Goal: Feedback & Contribution: Contribute content

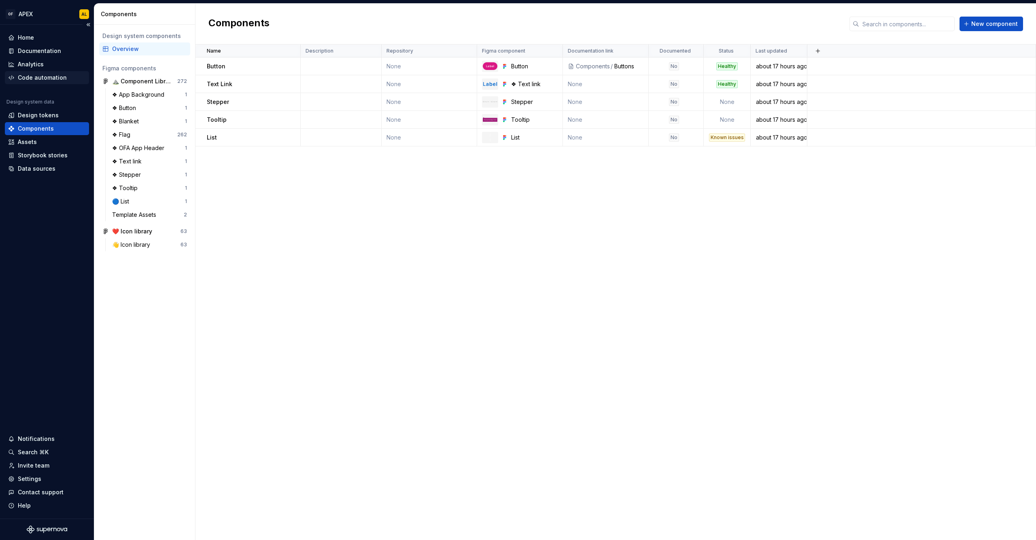
click at [45, 81] on div "Code automation" at bounding box center [42, 78] width 49 height 8
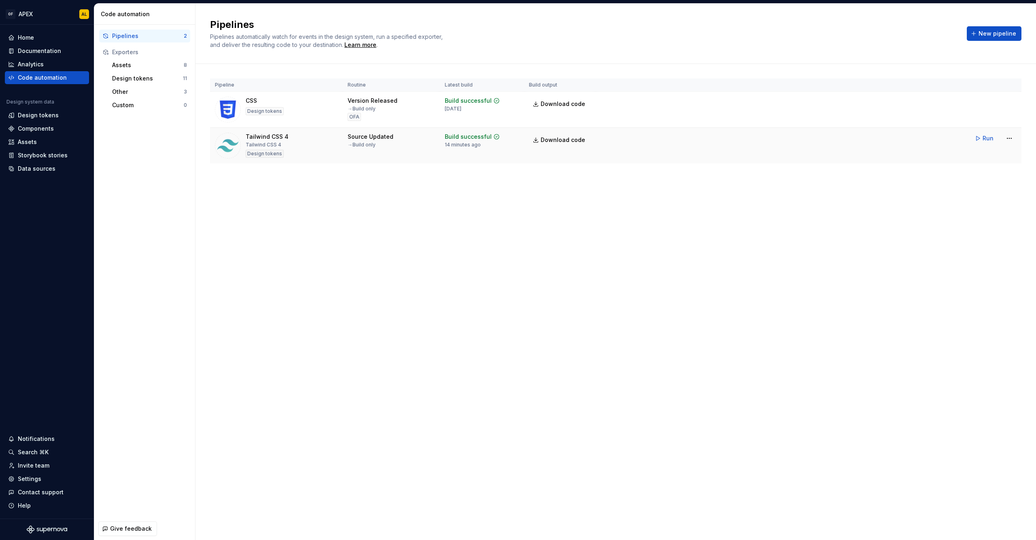
click at [297, 149] on div "Tailwind CSS 4 Tailwind CSS 4 Design tokens" at bounding box center [276, 146] width 123 height 26
click at [1010, 137] on html "OF APEX AL Home Documentation Analytics Code automation Design system data Desi…" at bounding box center [518, 270] width 1036 height 540
click at [1002, 153] on div "Edit pipeline" at bounding box center [998, 156] width 69 height 8
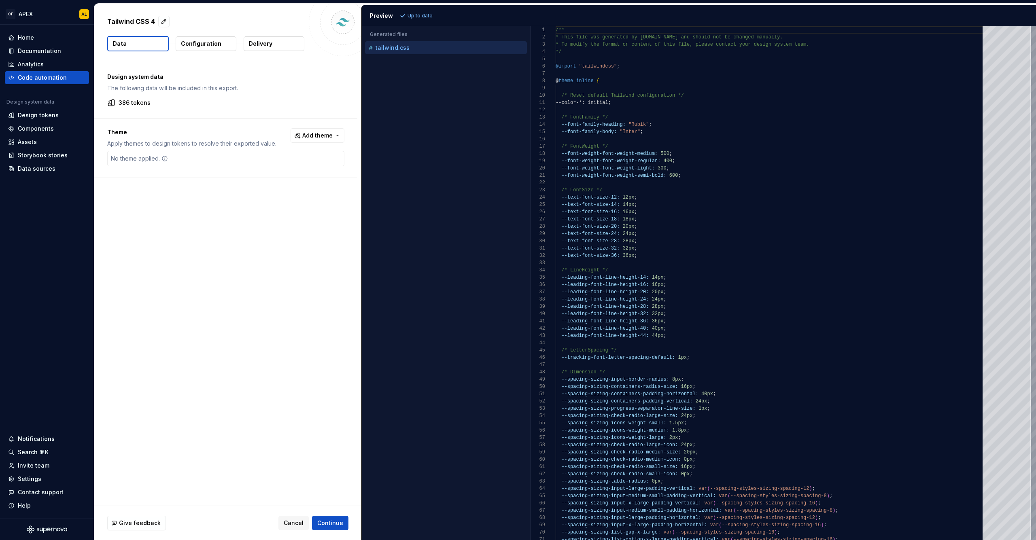
click at [191, 35] on div "Tailwind CSS 4 Data Configuration Delivery" at bounding box center [227, 33] width 267 height 59
click at [191, 39] on button "Configuration" at bounding box center [206, 43] width 61 height 15
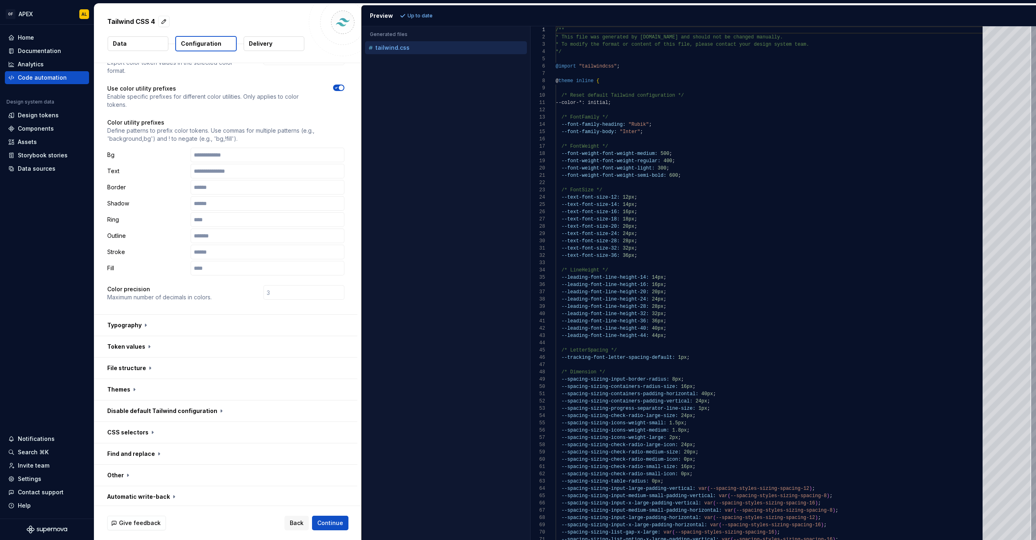
scroll to position [39, 0]
click at [127, 347] on button "button" at bounding box center [225, 344] width 263 height 21
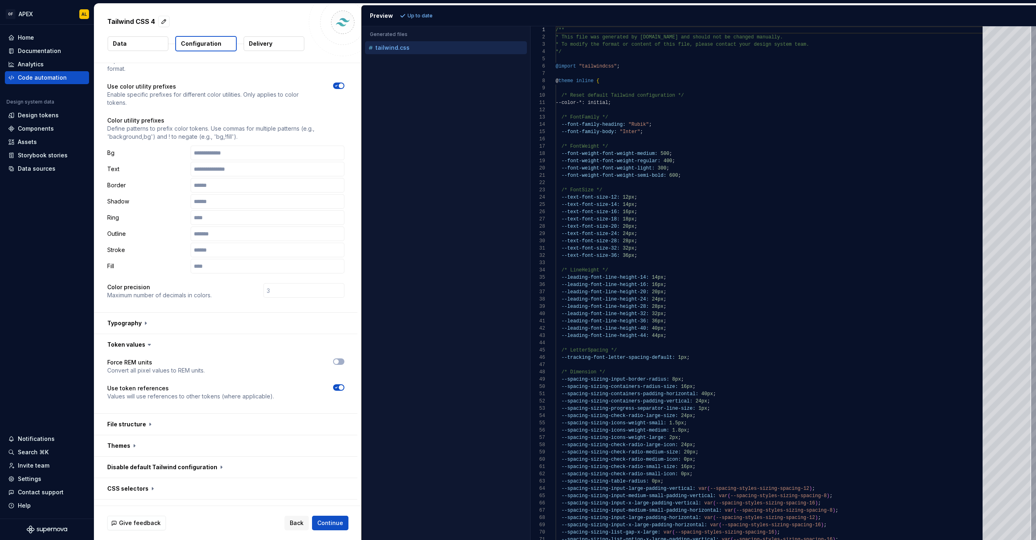
scroll to position [97, 0]
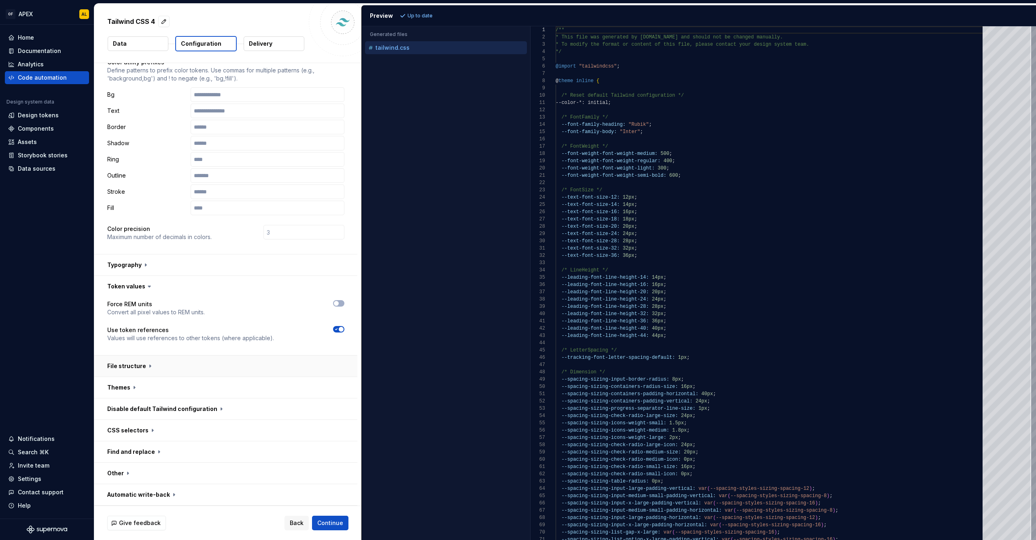
click at [136, 364] on button "button" at bounding box center [225, 366] width 263 height 21
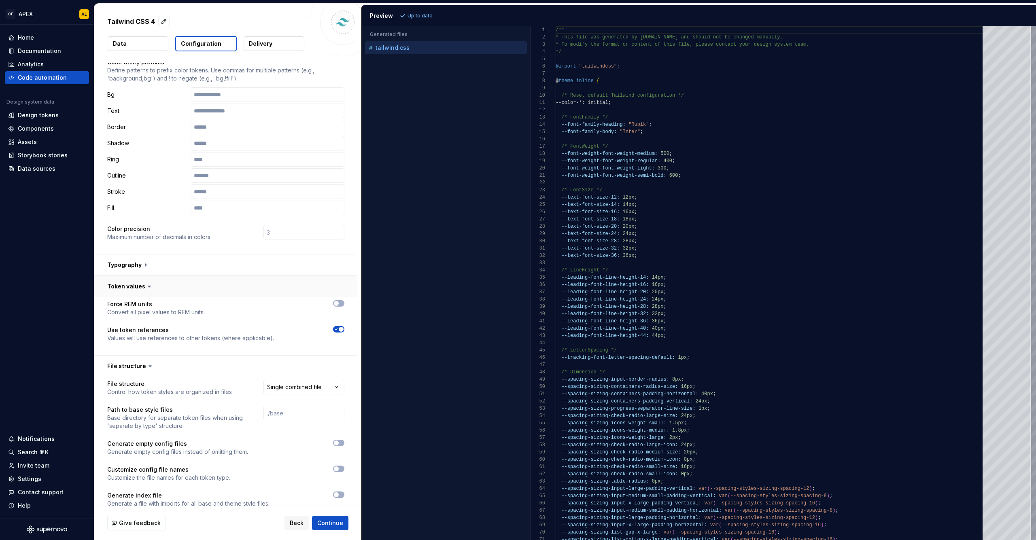
scroll to position [241, 0]
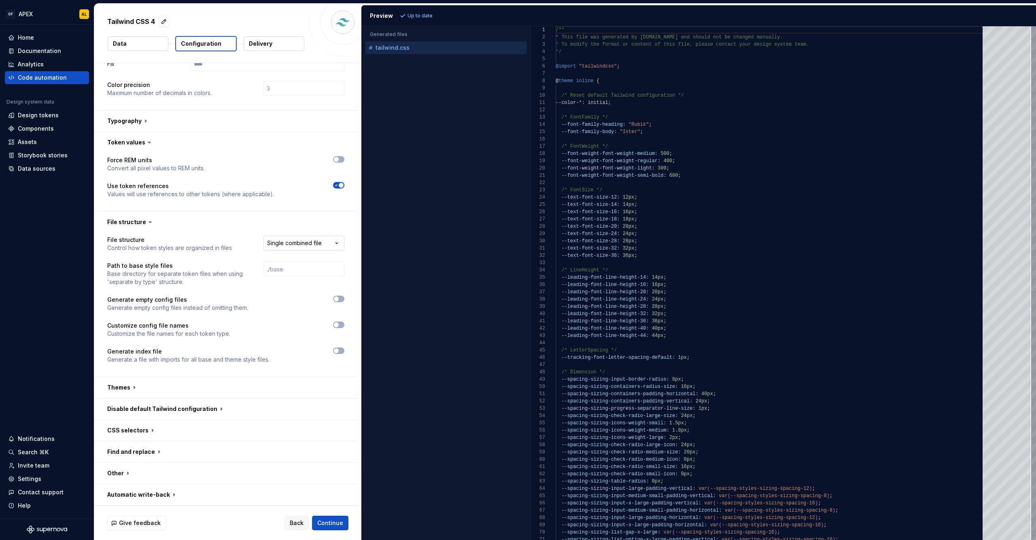
click at [268, 240] on html "**********" at bounding box center [518, 270] width 1036 height 540
click at [231, 236] on html "**********" at bounding box center [518, 270] width 1036 height 540
click at [292, 243] on html "**********" at bounding box center [518, 270] width 1036 height 540
select select "**********"
click at [422, 12] on button "Refresh preview" at bounding box center [425, 15] width 54 height 11
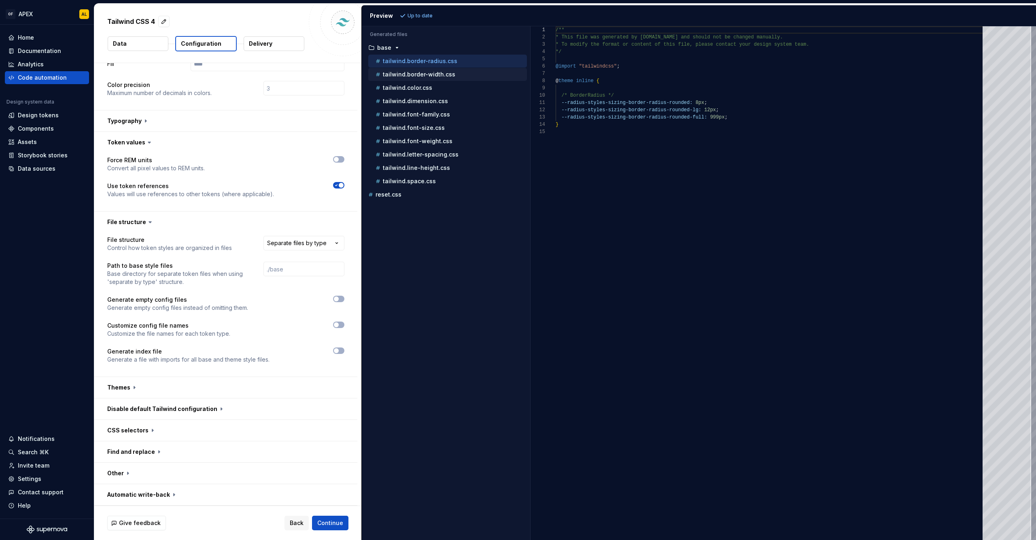
click at [472, 77] on div "tailwind.border-width.css" at bounding box center [450, 74] width 153 height 8
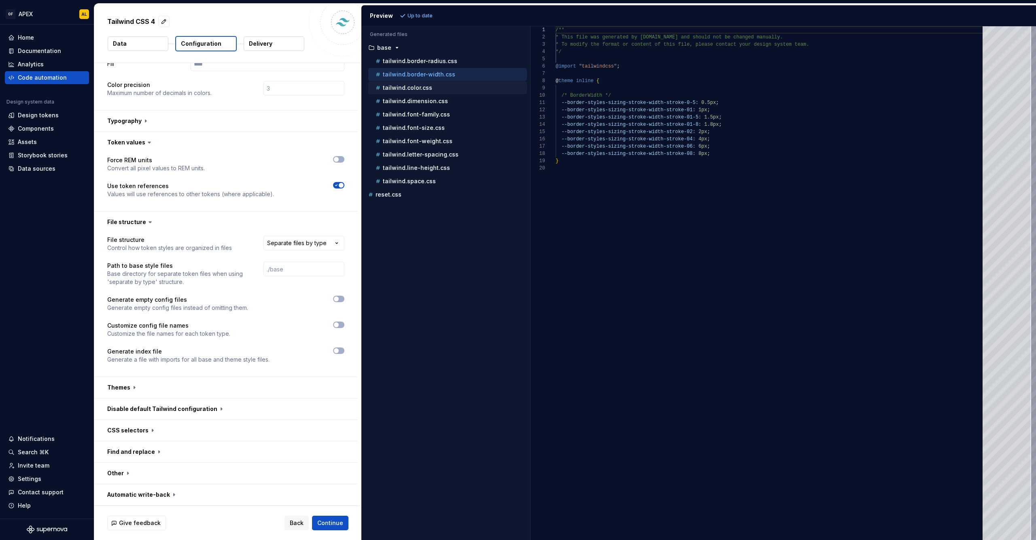
click at [463, 86] on div "tailwind.color.css" at bounding box center [450, 88] width 153 height 8
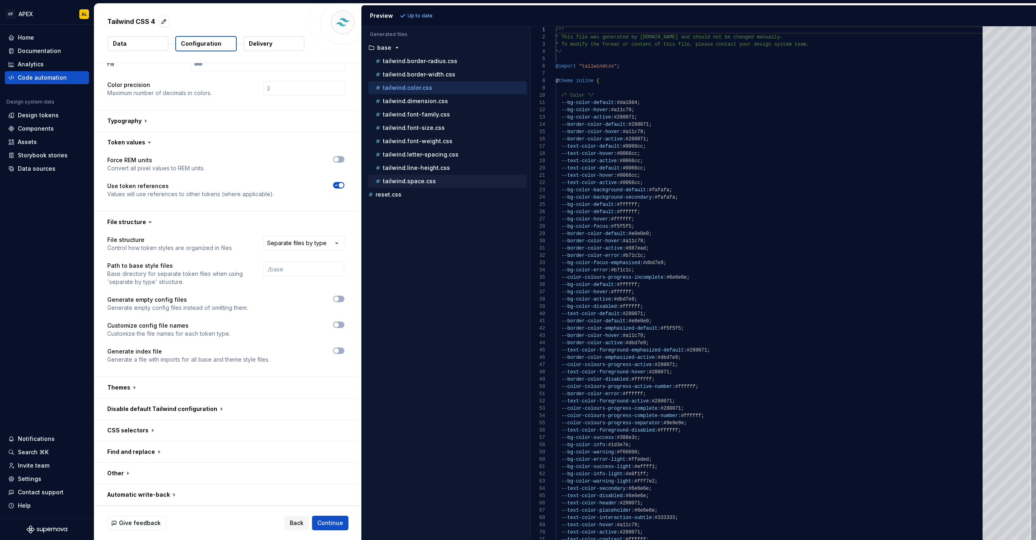
click at [449, 178] on div "tailwind.space.css" at bounding box center [450, 181] width 153 height 8
type textarea "**********"
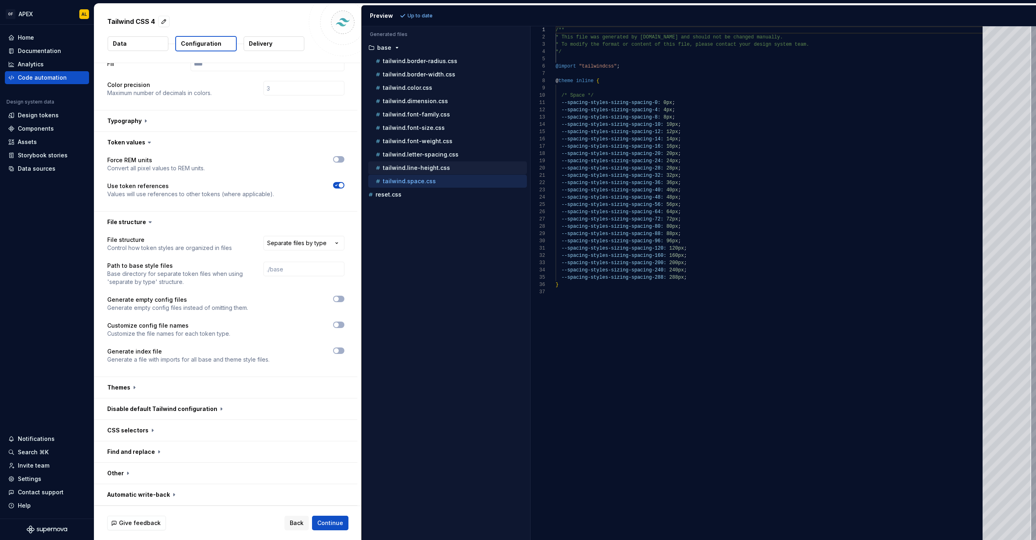
click at [450, 171] on div "tailwind.line-height.css" at bounding box center [450, 168] width 153 height 8
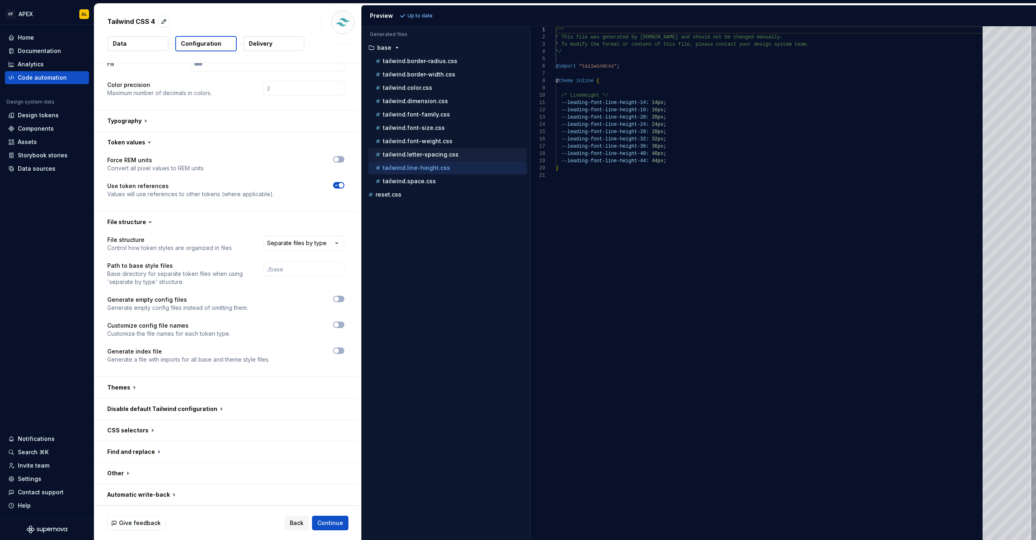
click at [454, 156] on p "tailwind.letter-spacing.css" at bounding box center [421, 154] width 76 height 6
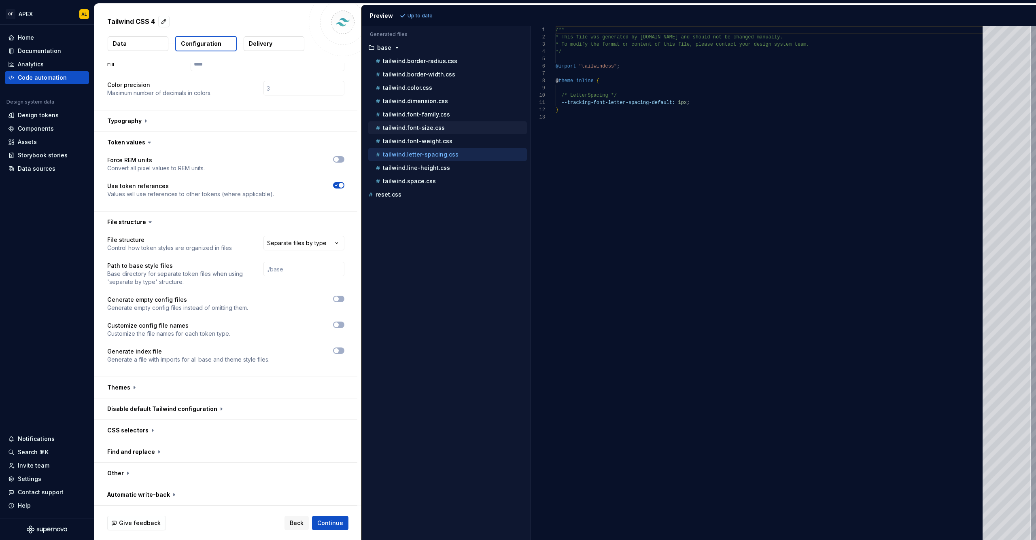
click at [456, 125] on div "tailwind.font-size.css" at bounding box center [450, 128] width 153 height 8
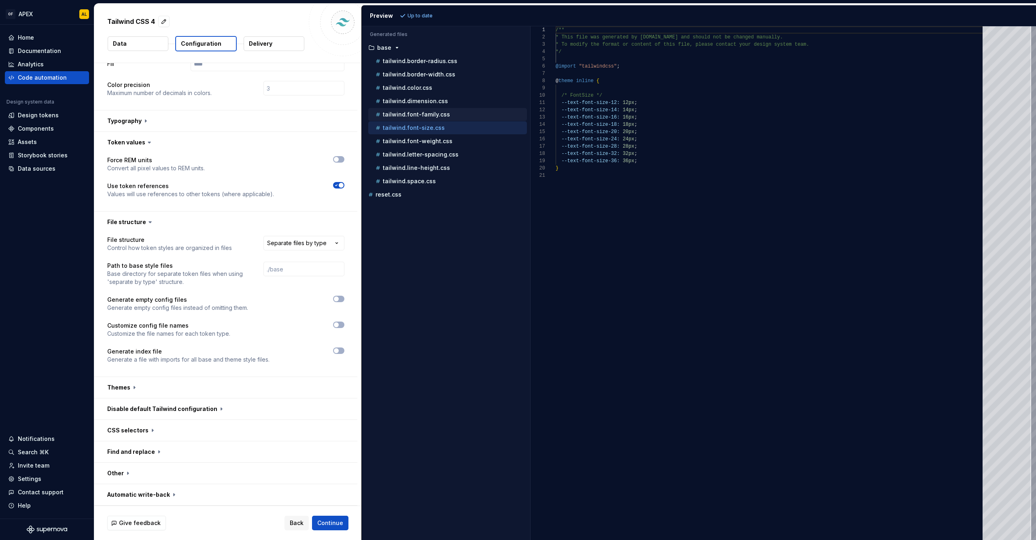
click at [459, 109] on div "tailwind.font-family.css" at bounding box center [447, 114] width 159 height 13
click at [461, 98] on div "tailwind.dimension.css" at bounding box center [450, 101] width 153 height 8
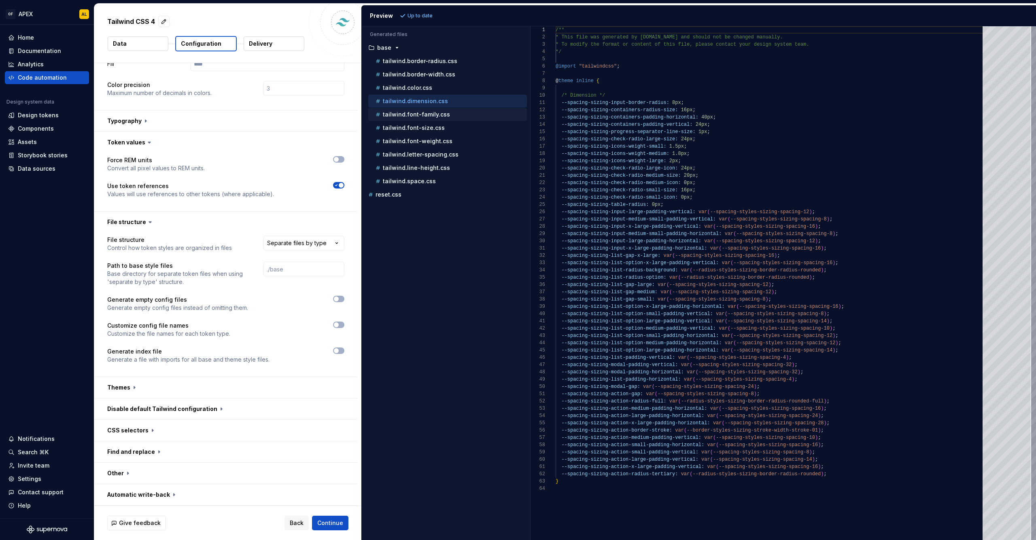
click at [449, 113] on div "tailwind.font-family.css" at bounding box center [450, 114] width 153 height 8
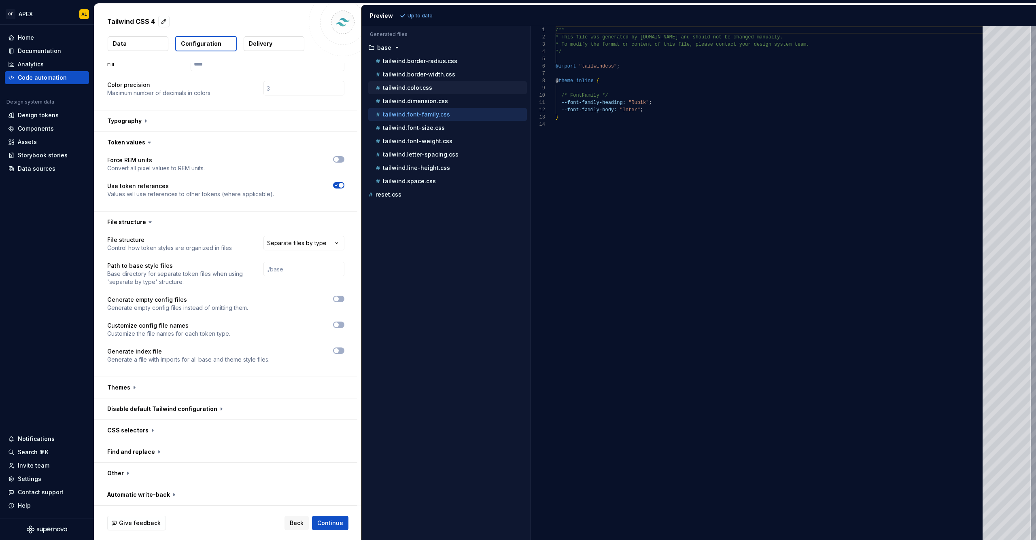
click at [438, 88] on div "tailwind.color.css" at bounding box center [450, 88] width 153 height 8
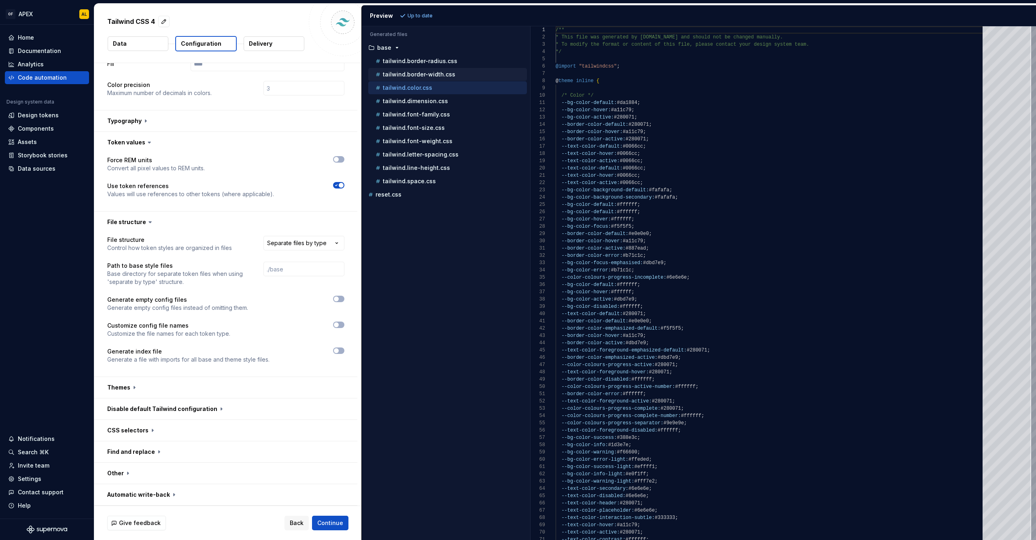
click at [441, 74] on p "tailwind.border-width.css" at bounding box center [419, 74] width 72 height 6
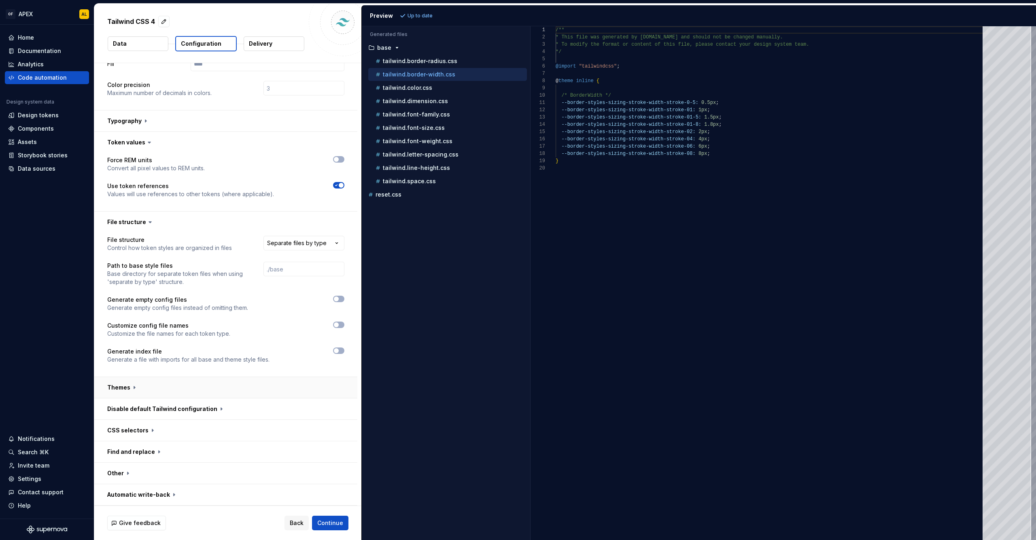
click at [217, 386] on button "button" at bounding box center [225, 387] width 263 height 21
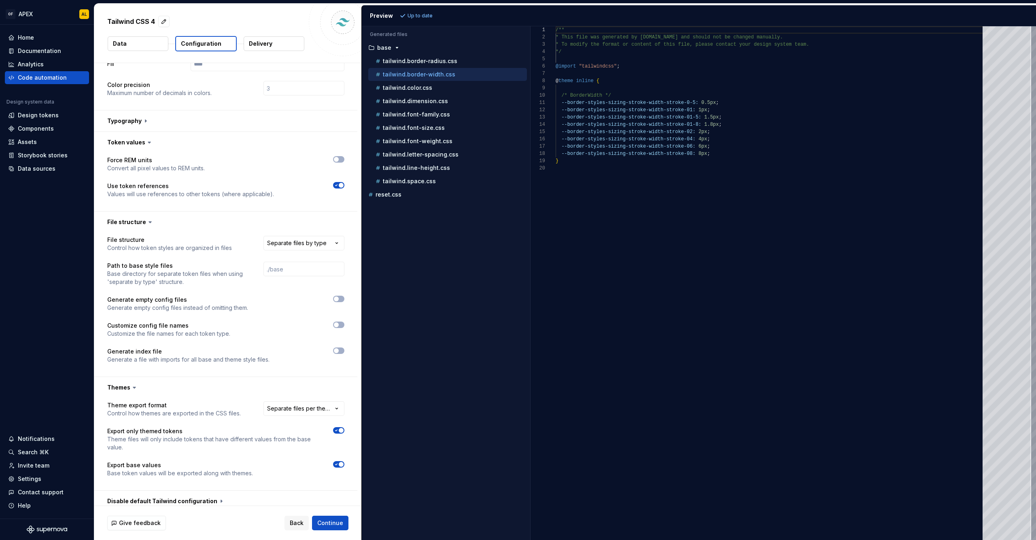
scroll to position [333, 0]
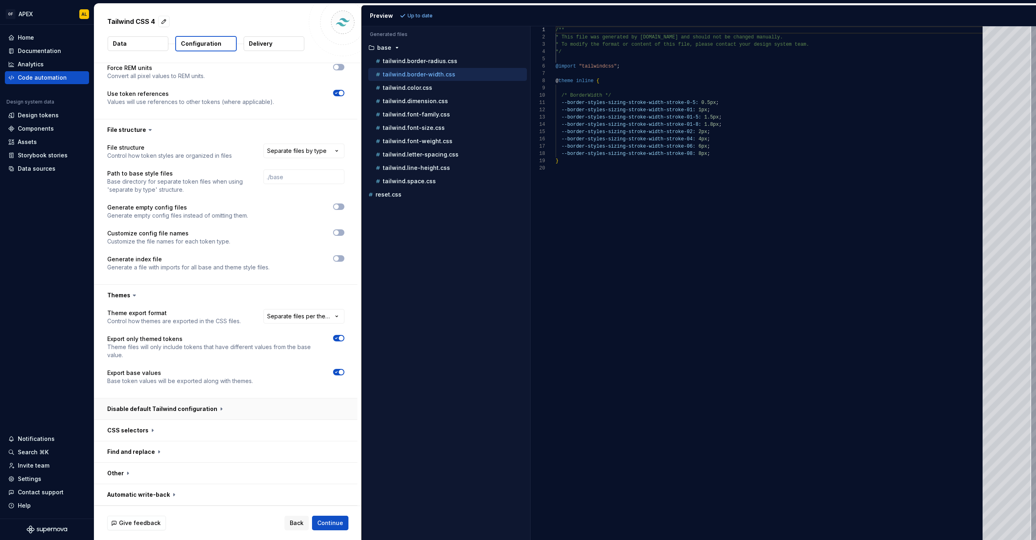
click at [242, 403] on button "button" at bounding box center [225, 409] width 263 height 21
click at [247, 414] on button "button" at bounding box center [225, 409] width 263 height 21
click at [243, 411] on button "button" at bounding box center [225, 409] width 263 height 21
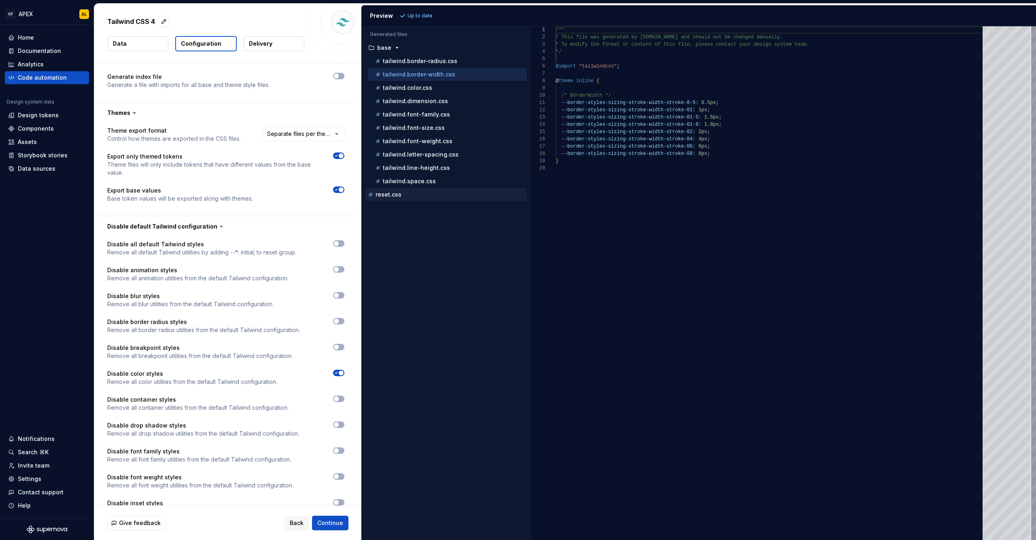
click at [399, 197] on p "reset.css" at bounding box center [389, 194] width 26 height 6
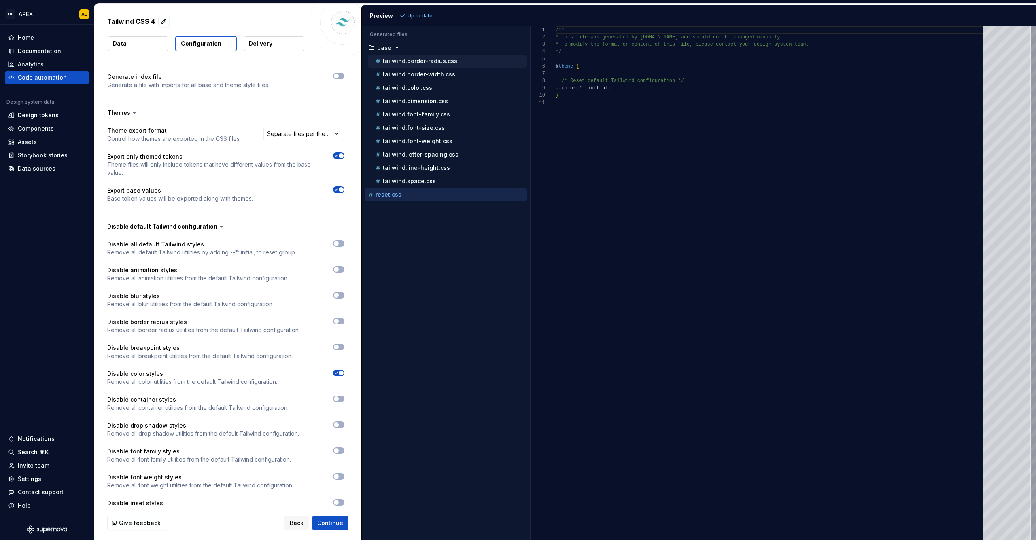
click at [436, 61] on p "tailwind.border-radius.css" at bounding box center [420, 61] width 74 height 6
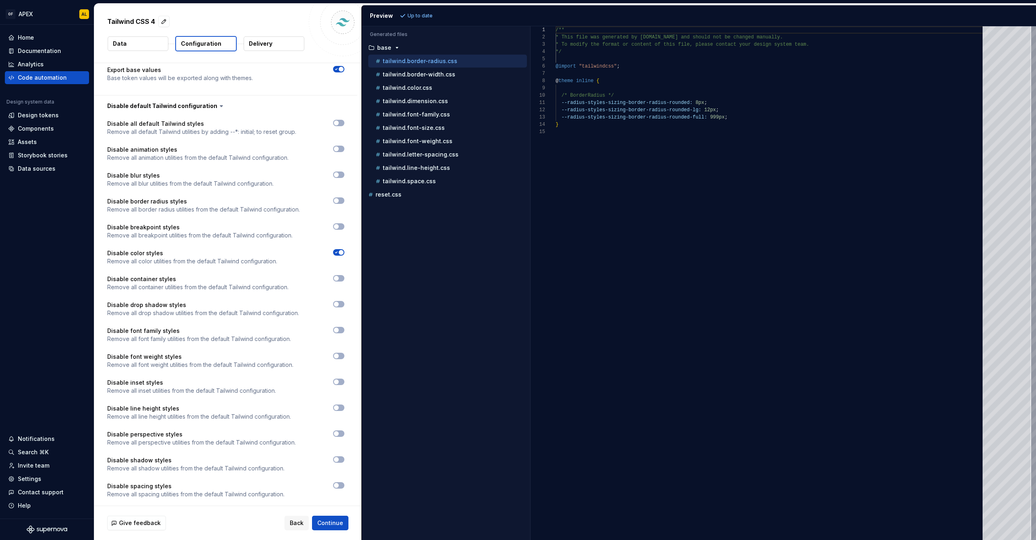
scroll to position [641, 0]
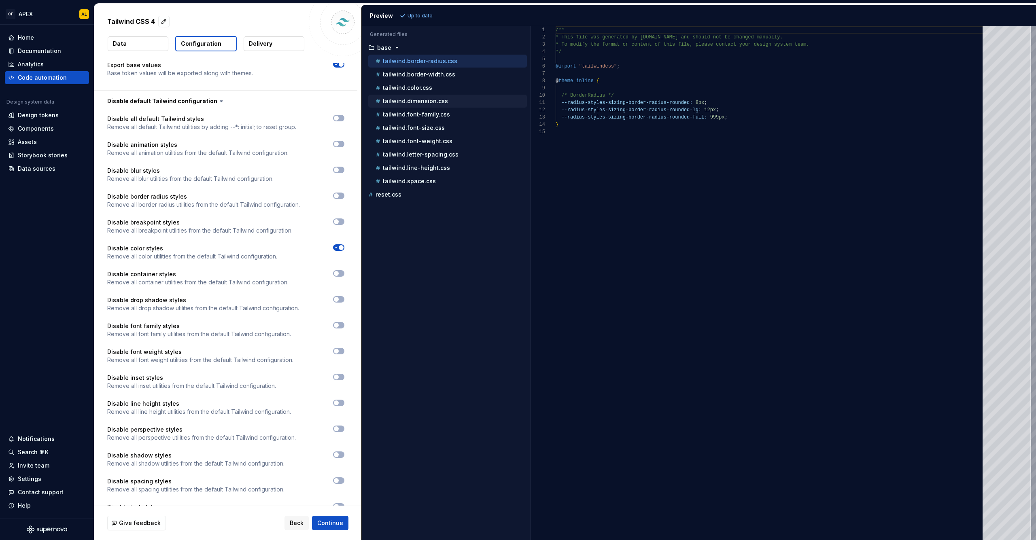
click at [463, 102] on div "tailwind.dimension.css" at bounding box center [450, 101] width 153 height 8
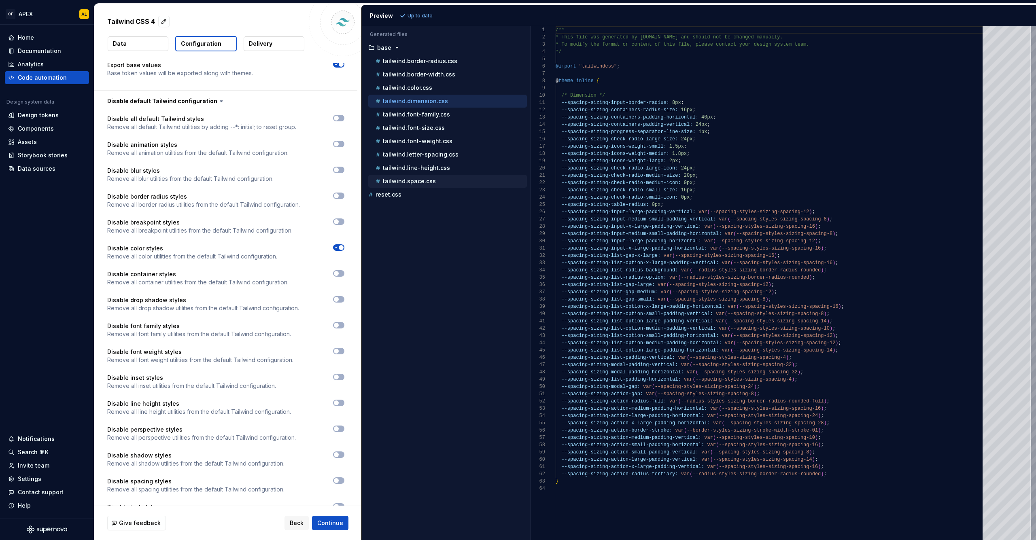
click at [450, 180] on div "tailwind.space.css" at bounding box center [450, 181] width 153 height 8
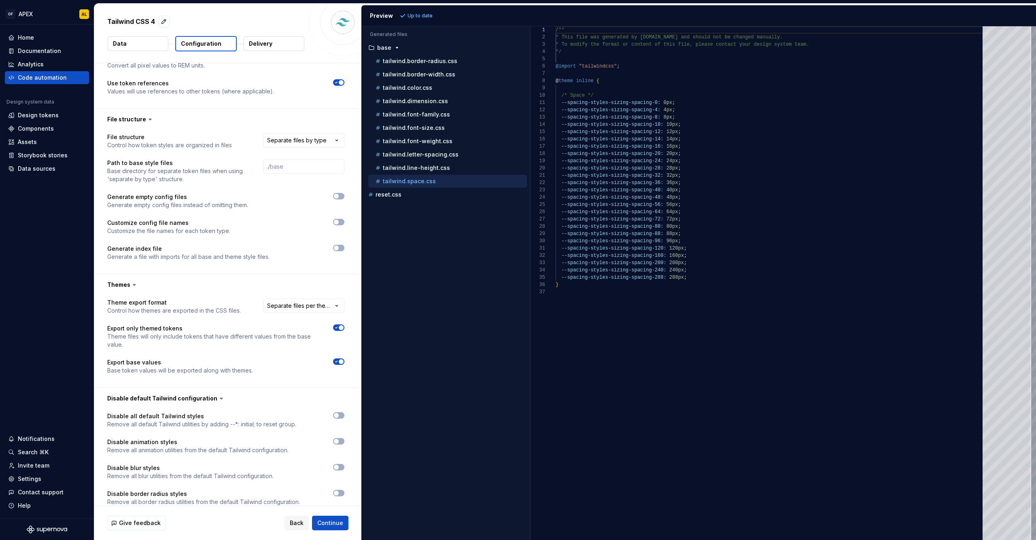
scroll to position [203, 0]
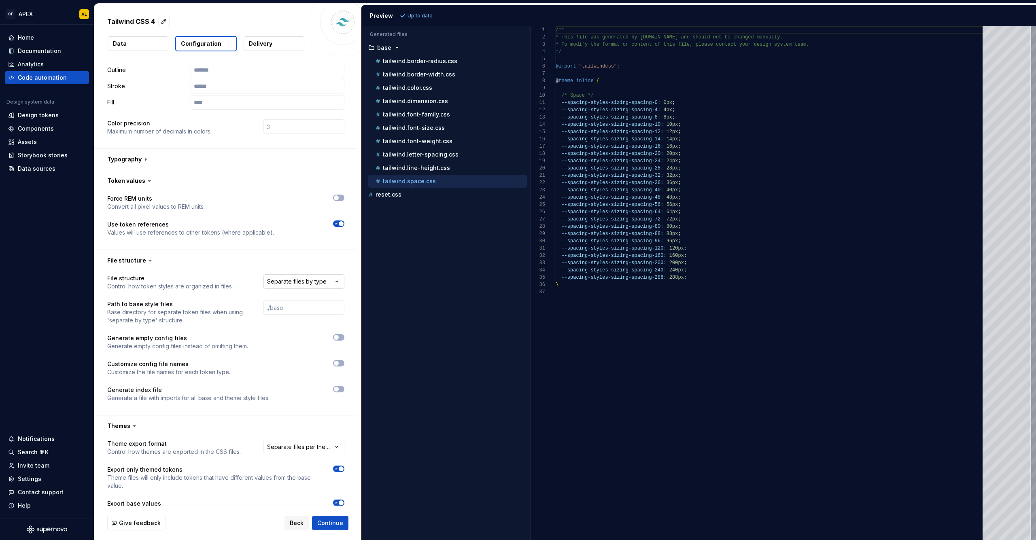
click at [290, 281] on html "**********" at bounding box center [518, 270] width 1036 height 540
click at [329, 284] on html "**********" at bounding box center [518, 270] width 1036 height 540
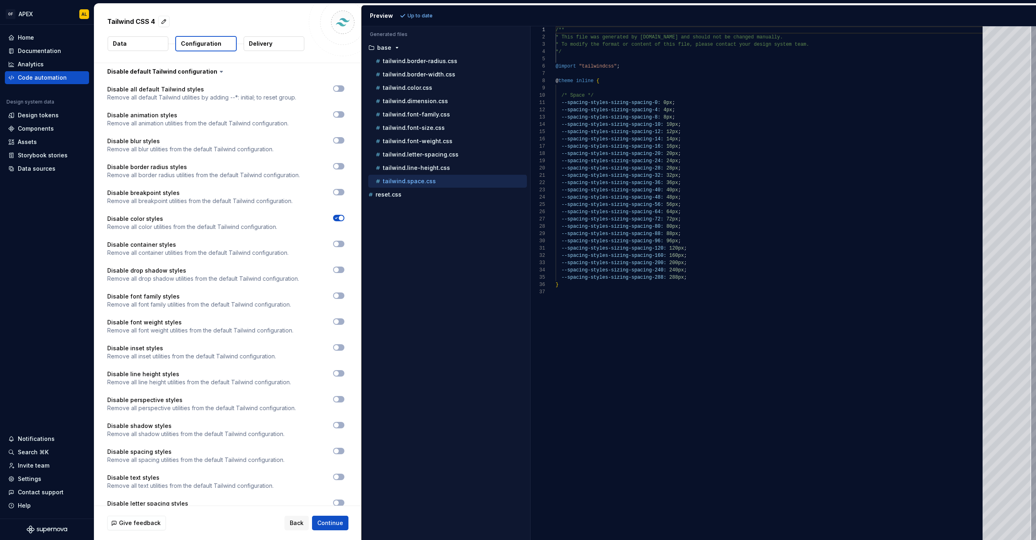
scroll to position [676, 0]
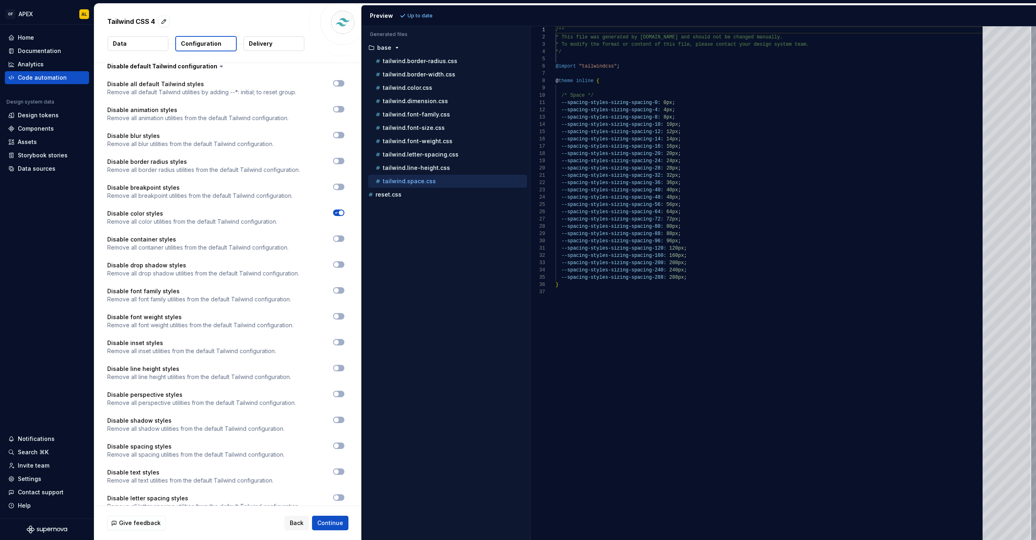
click at [153, 248] on p "Remove all container utilities from the default Tailwind configuration." at bounding box center [197, 248] width 181 height 8
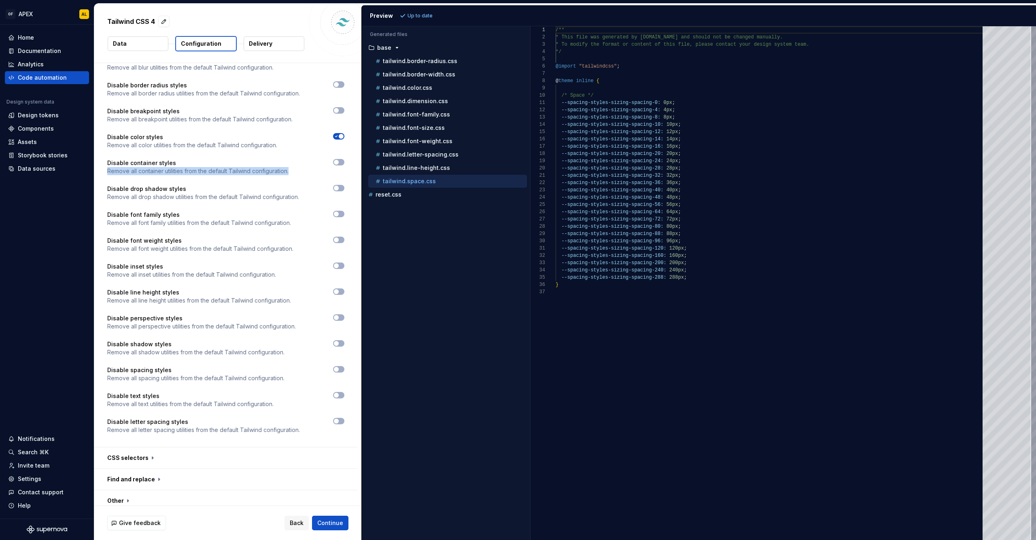
scroll to position [747, 0]
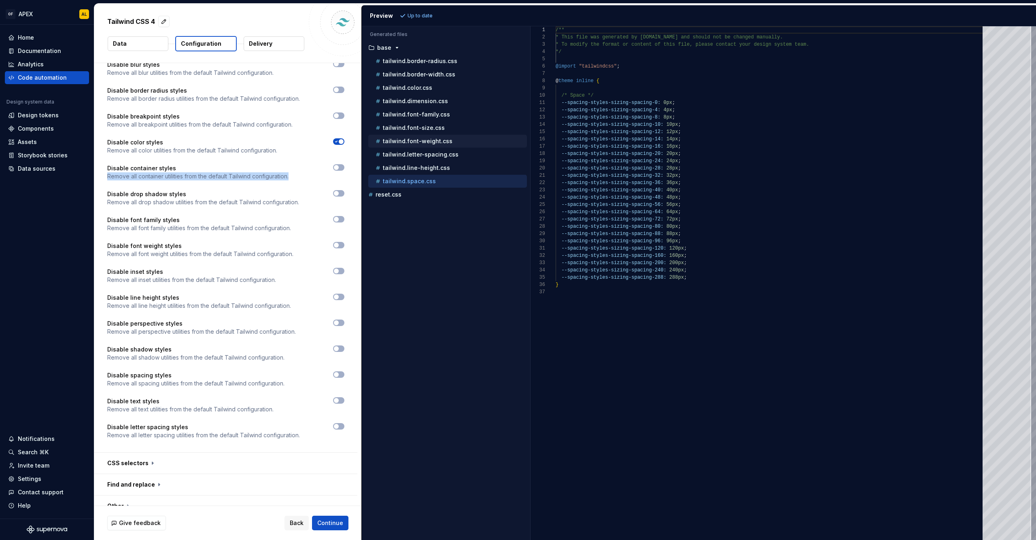
click at [492, 141] on div "tailwind.font-weight.css" at bounding box center [450, 141] width 153 height 8
type textarea "**********"
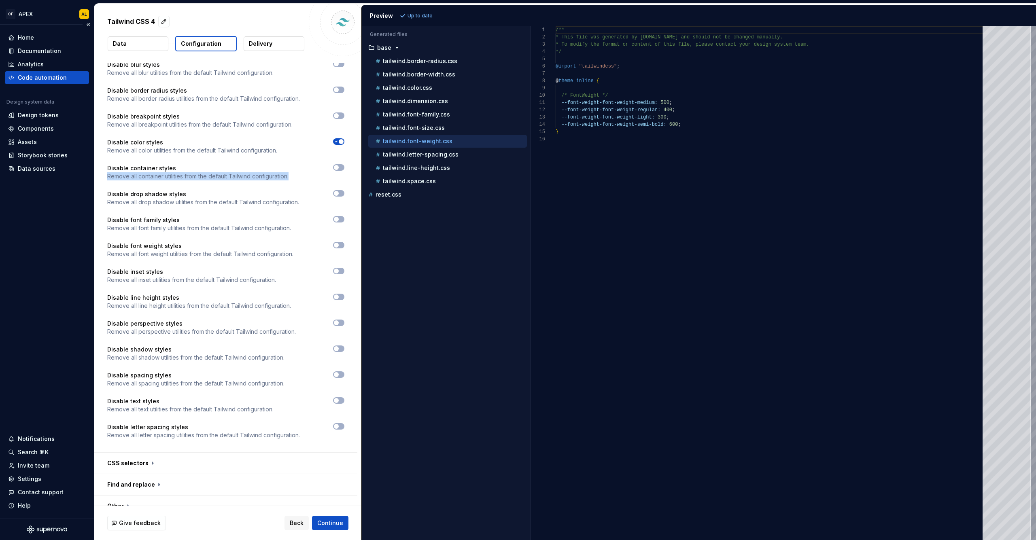
click at [57, 74] on div "Code automation" at bounding box center [42, 78] width 49 height 8
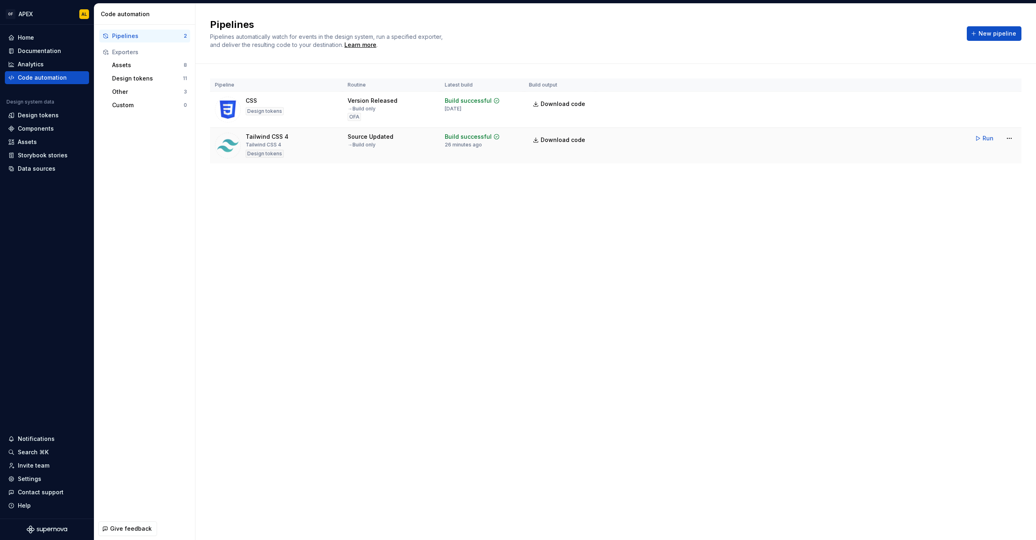
click at [223, 147] on img at bounding box center [228, 146] width 26 height 26
click at [49, 116] on div "Design tokens" at bounding box center [38, 115] width 41 height 8
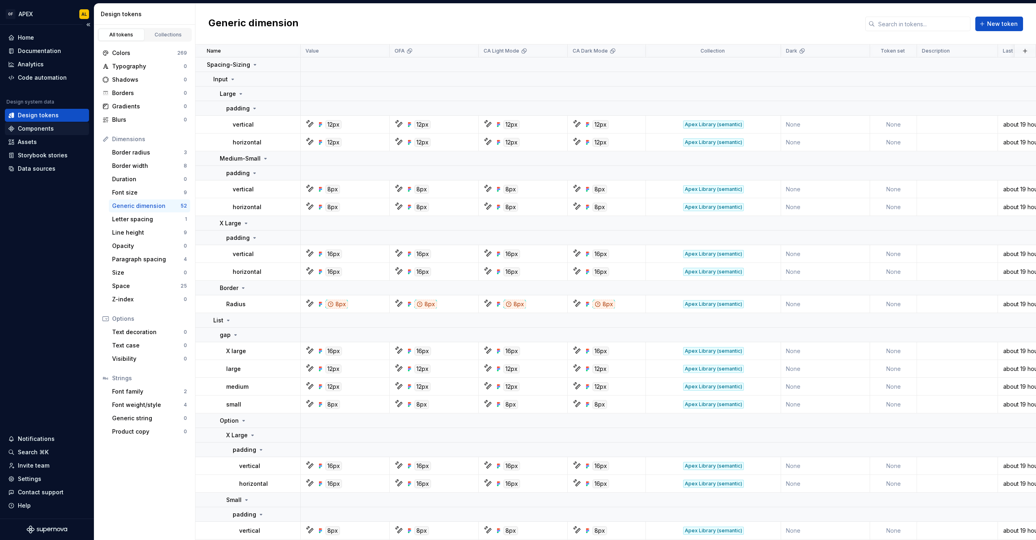
click at [46, 129] on div "Components" at bounding box center [36, 129] width 36 height 8
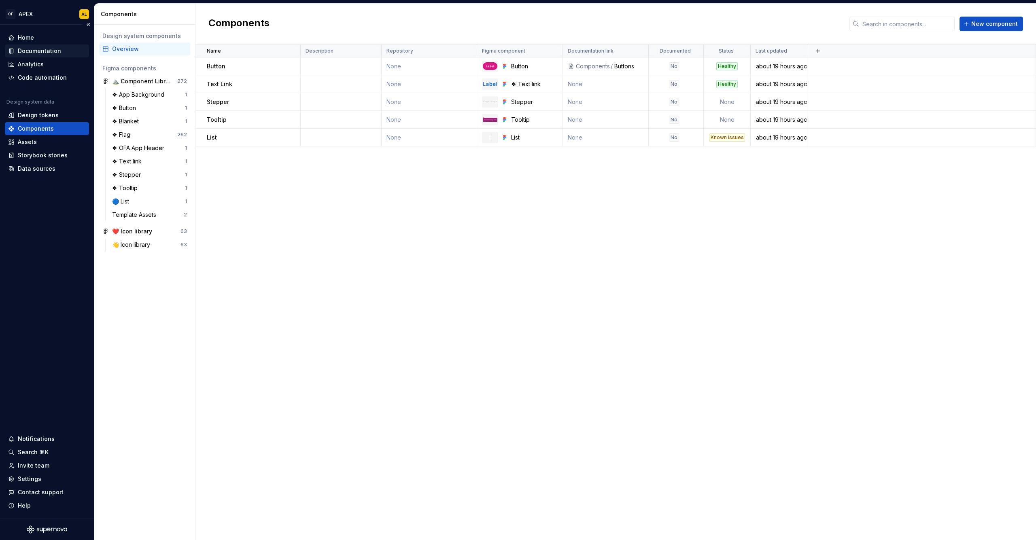
click at [49, 53] on div "Documentation" at bounding box center [39, 51] width 43 height 8
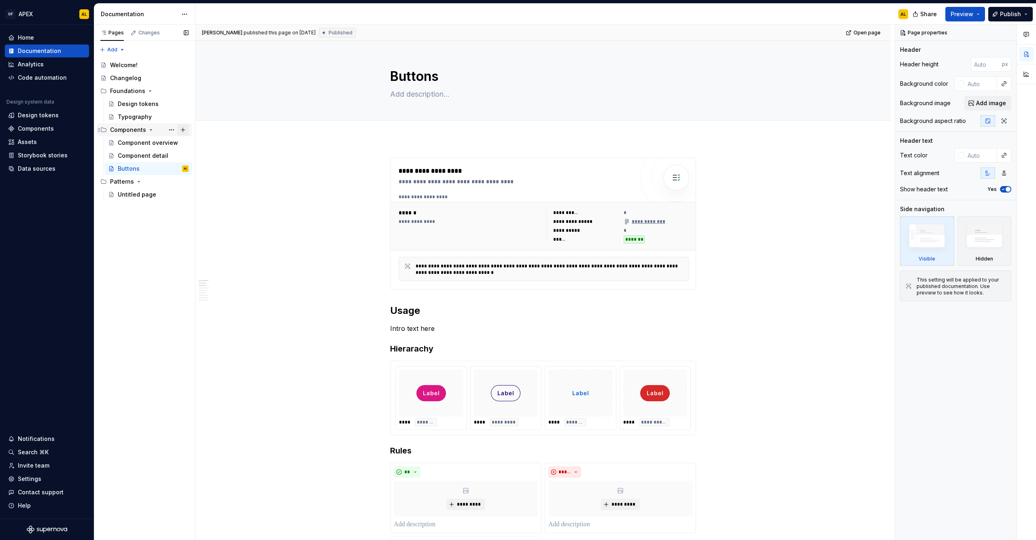
click at [182, 131] on button "Page tree" at bounding box center [182, 129] width 11 height 11
type textarea "*"
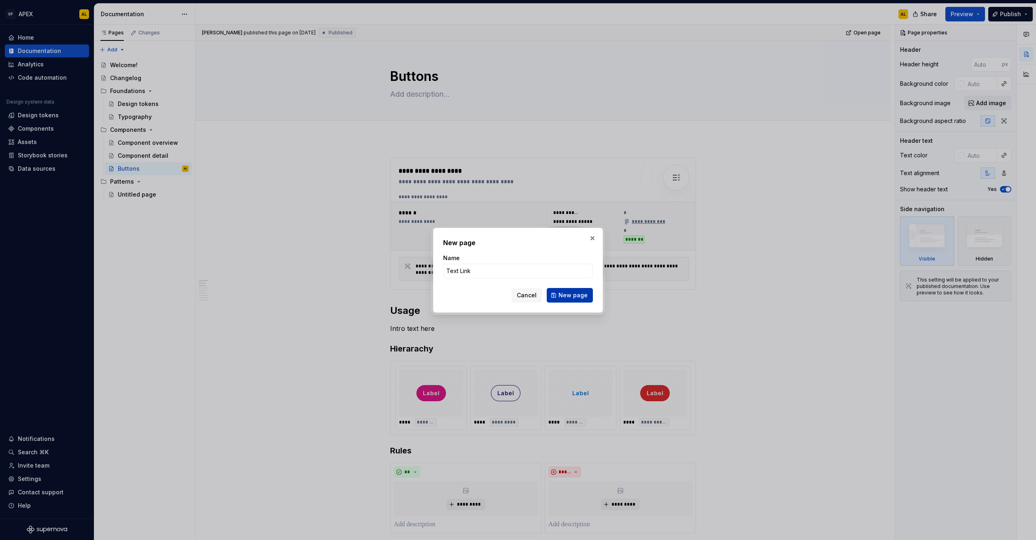
type input "Text Link"
click at [570, 297] on span "New page" at bounding box center [572, 295] width 29 height 8
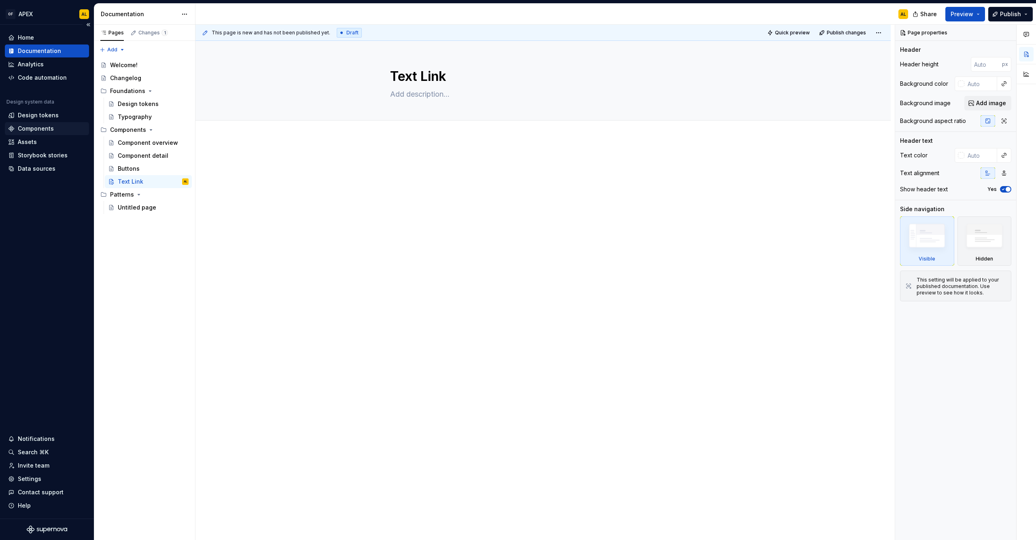
click at [32, 128] on div "Components" at bounding box center [36, 129] width 36 height 8
click at [183, 129] on button "Page tree" at bounding box center [182, 129] width 11 height 11
type textarea "*"
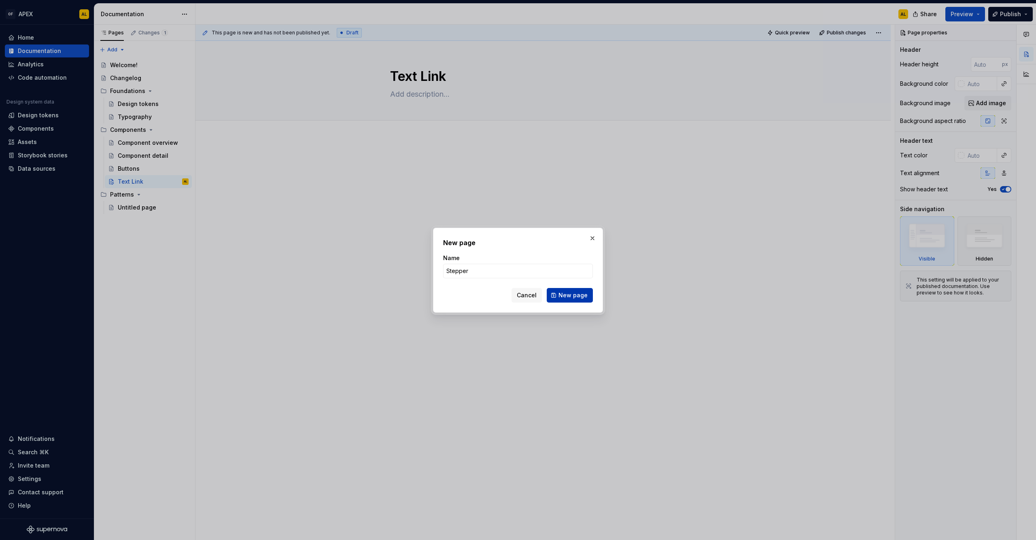
type input "Stepper"
click at [577, 295] on span "New page" at bounding box center [572, 295] width 29 height 8
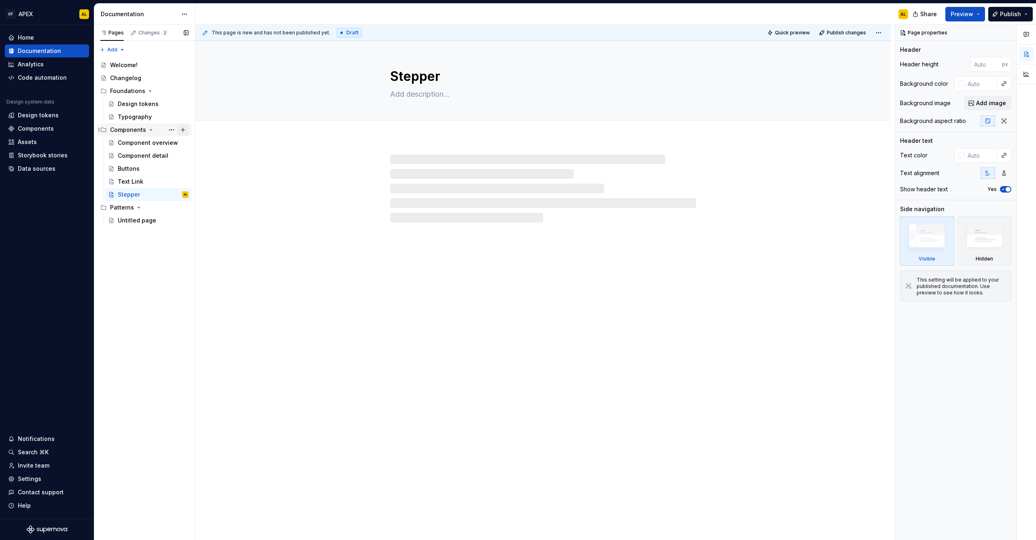
click at [183, 130] on button "Page tree" at bounding box center [182, 129] width 11 height 11
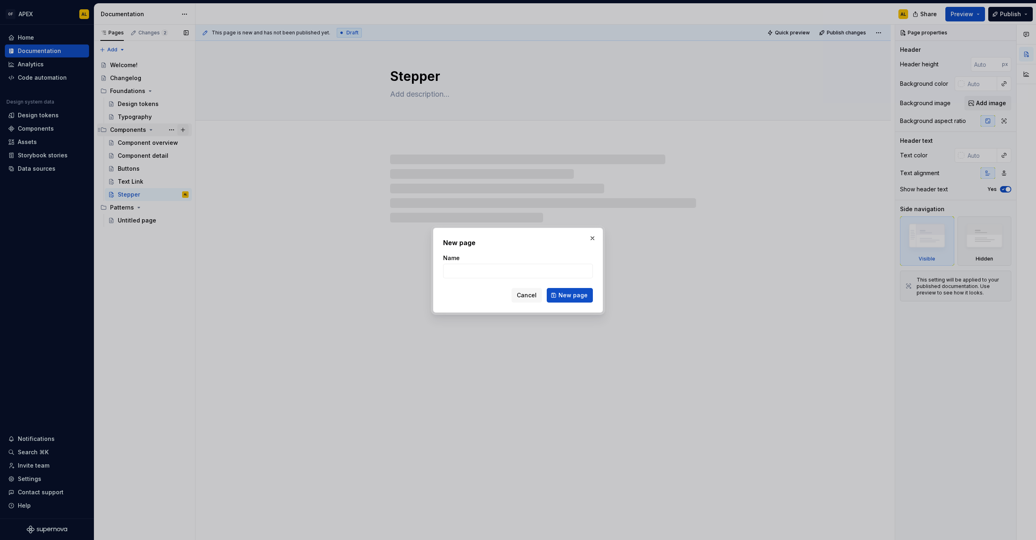
type textarea "*"
type input "To"
type textarea "*"
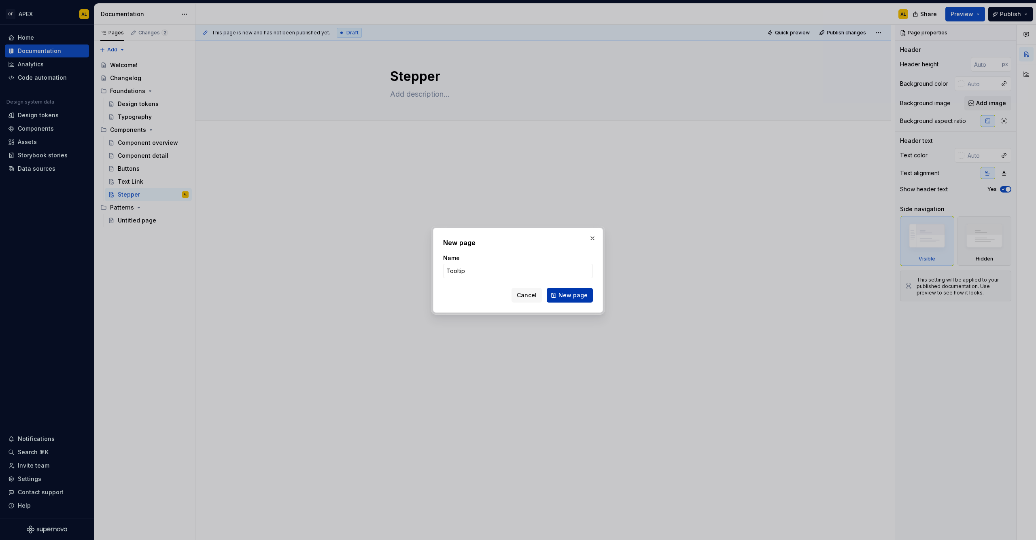
type input "Tooltip"
click at [579, 293] on span "New page" at bounding box center [572, 295] width 29 height 8
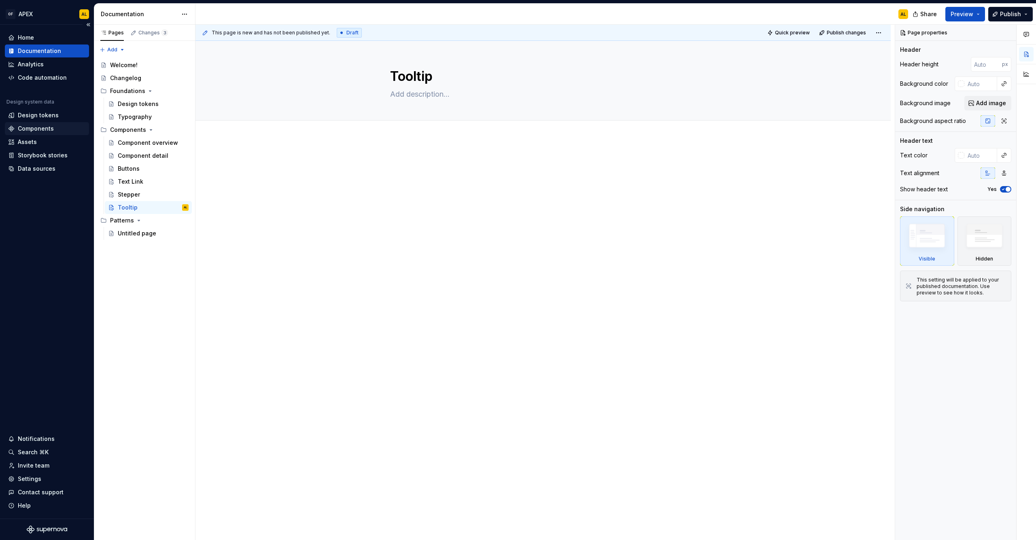
click at [53, 124] on div "Components" at bounding box center [47, 128] width 84 height 13
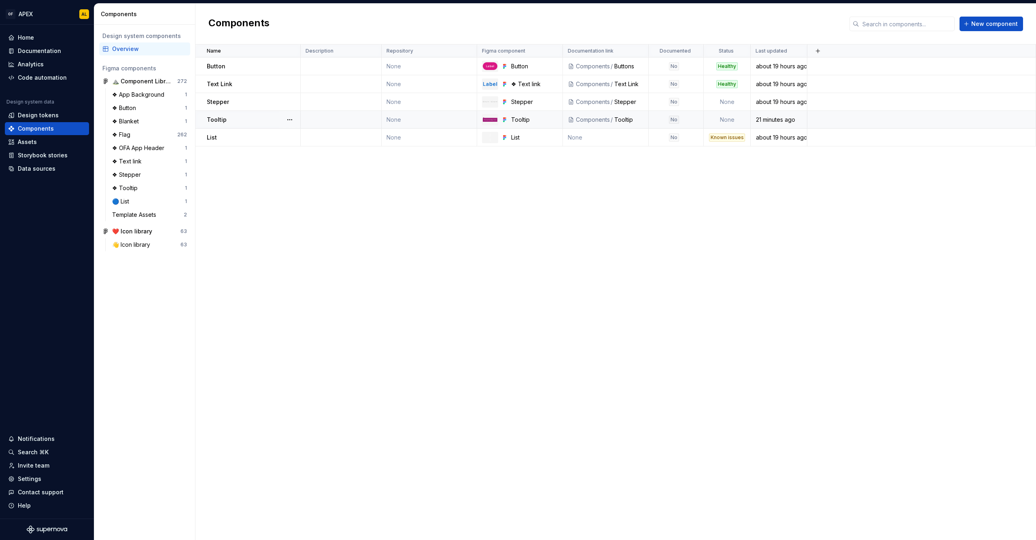
click at [731, 119] on td "None" at bounding box center [727, 120] width 47 height 18
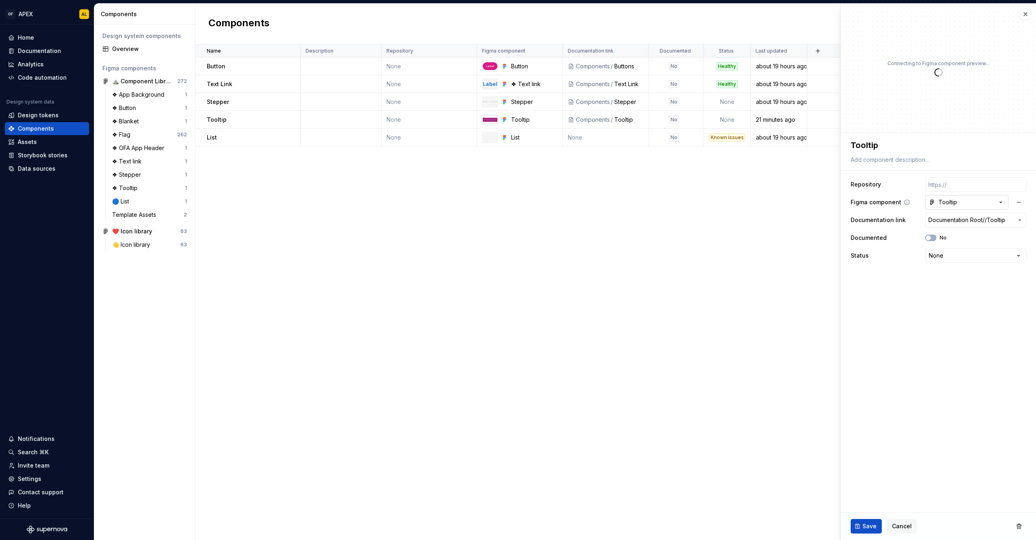
type textarea "*"
click at [953, 259] on html "OF APEX AL Home Documentation Analytics Code automation Design system data Desi…" at bounding box center [518, 270] width 1036 height 540
select select "**********"
click at [862, 529] on button "Save" at bounding box center [866, 526] width 31 height 15
type textarea "*"
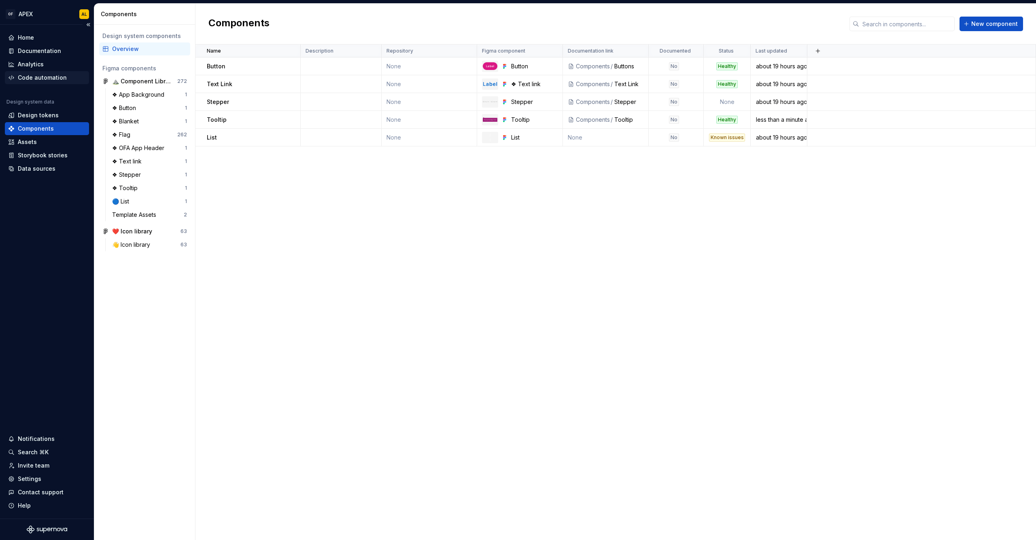
click at [50, 75] on div "Code automation" at bounding box center [42, 78] width 49 height 8
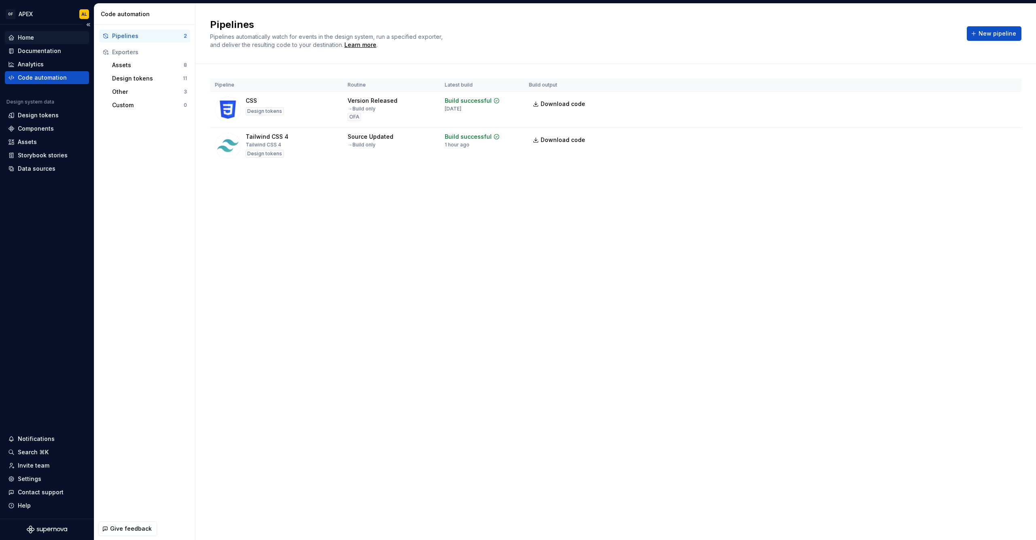
click at [44, 40] on div "Home" at bounding box center [47, 38] width 78 height 8
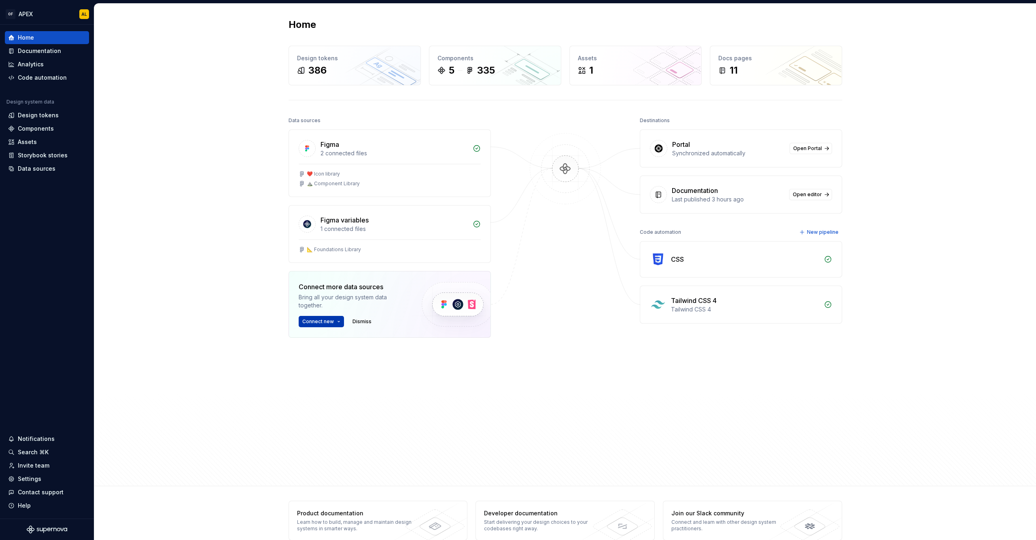
click at [326, 319] on span "Connect new" at bounding box center [318, 321] width 32 height 6
click at [495, 393] on div "Data sources Figma 2 connected files ❤️ Icon library ⛰️ Component Library Figma…" at bounding box center [566, 293] width 554 height 357
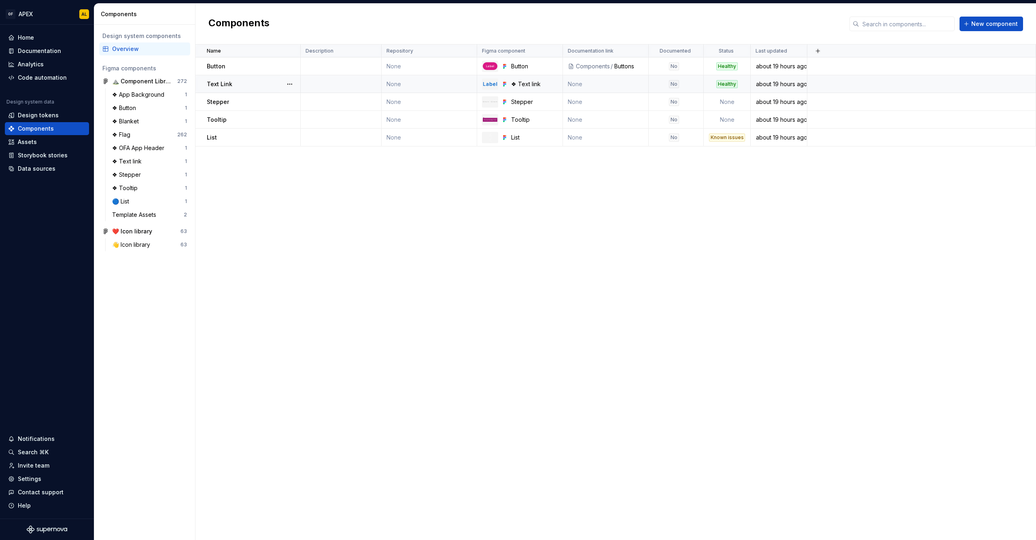
click at [590, 80] on td "None" at bounding box center [606, 84] width 86 height 18
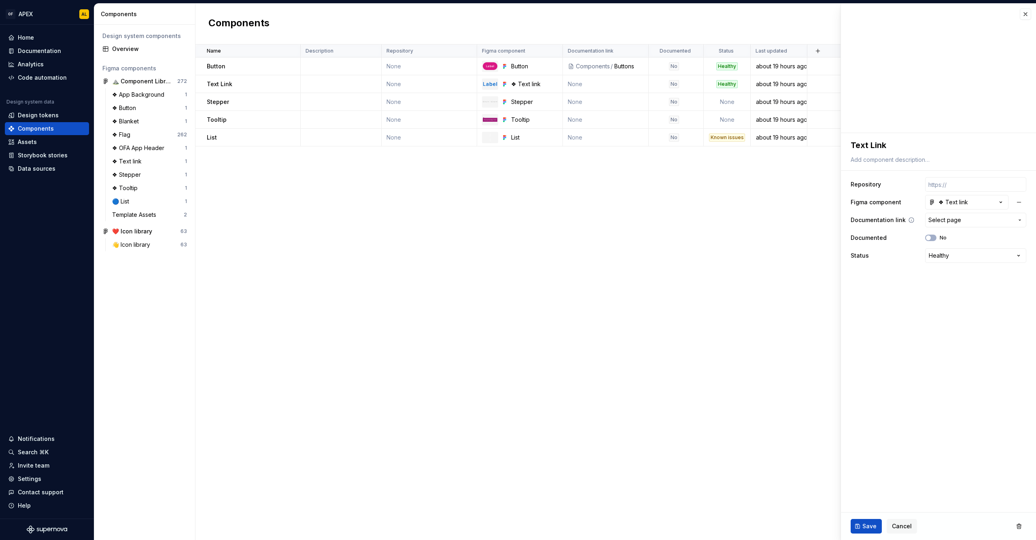
click at [976, 221] on span "Select page" at bounding box center [970, 220] width 85 height 8
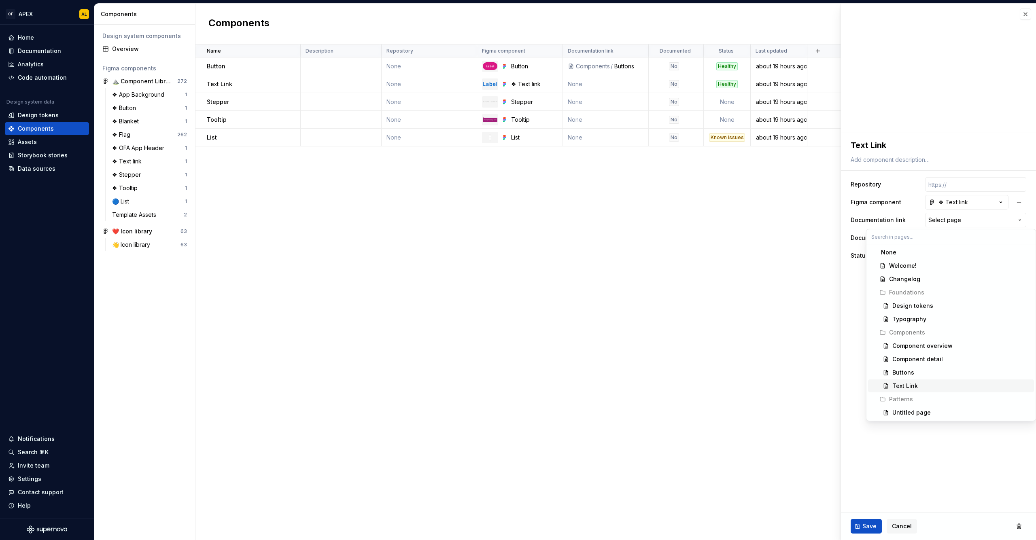
click at [928, 387] on div "Text Link" at bounding box center [961, 386] width 138 height 8
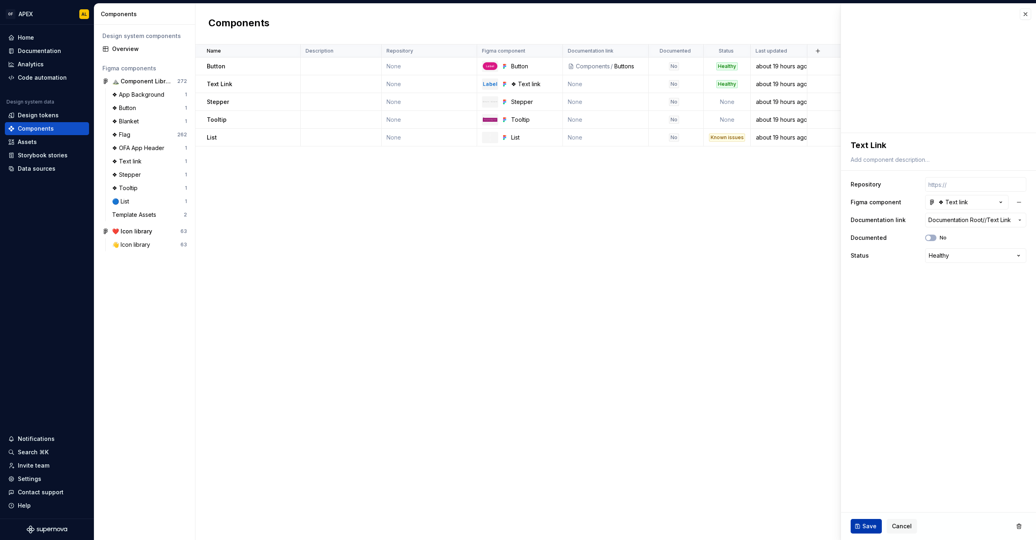
click at [869, 525] on span "Save" at bounding box center [869, 526] width 14 height 8
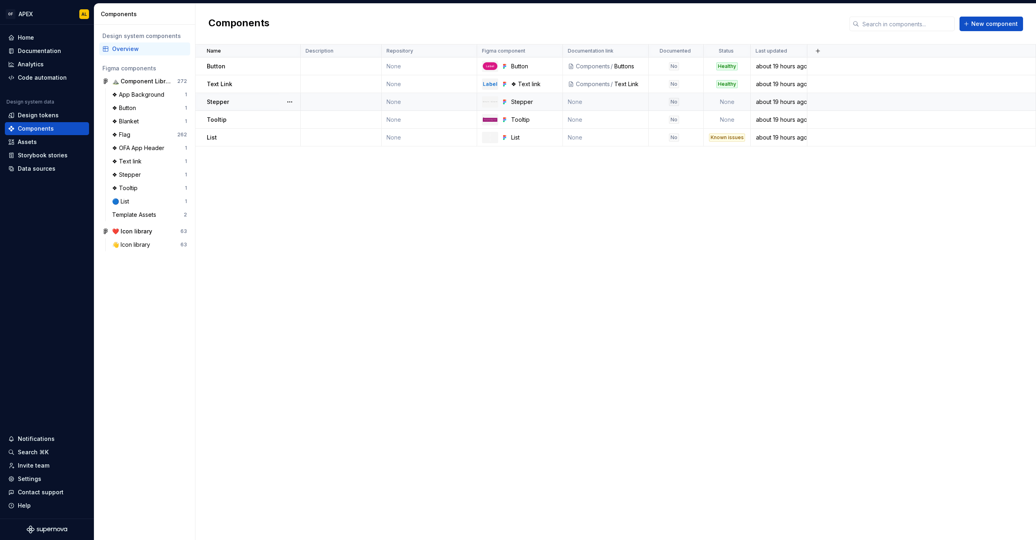
click at [614, 102] on td "None" at bounding box center [606, 102] width 86 height 18
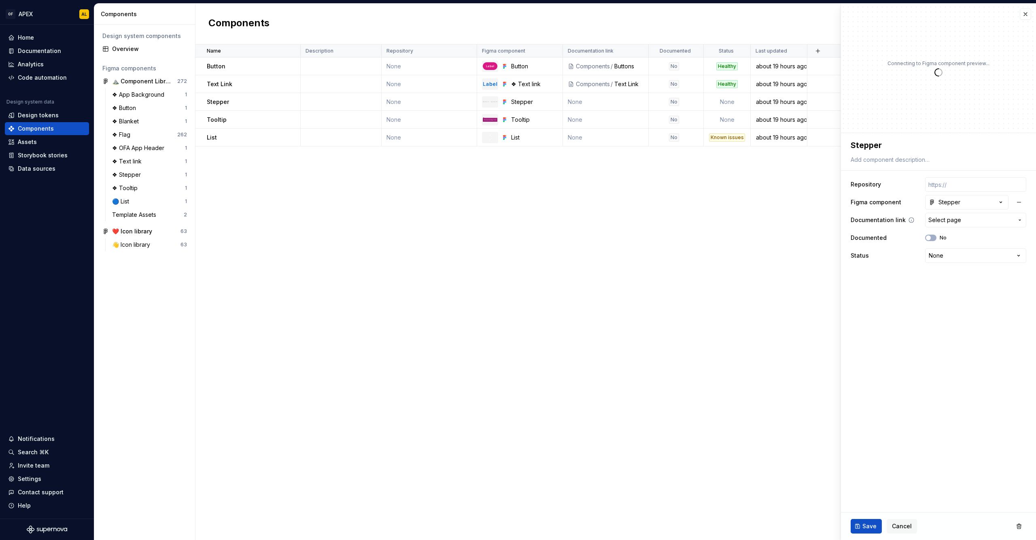
click at [947, 219] on span "Select page" at bounding box center [944, 220] width 33 height 8
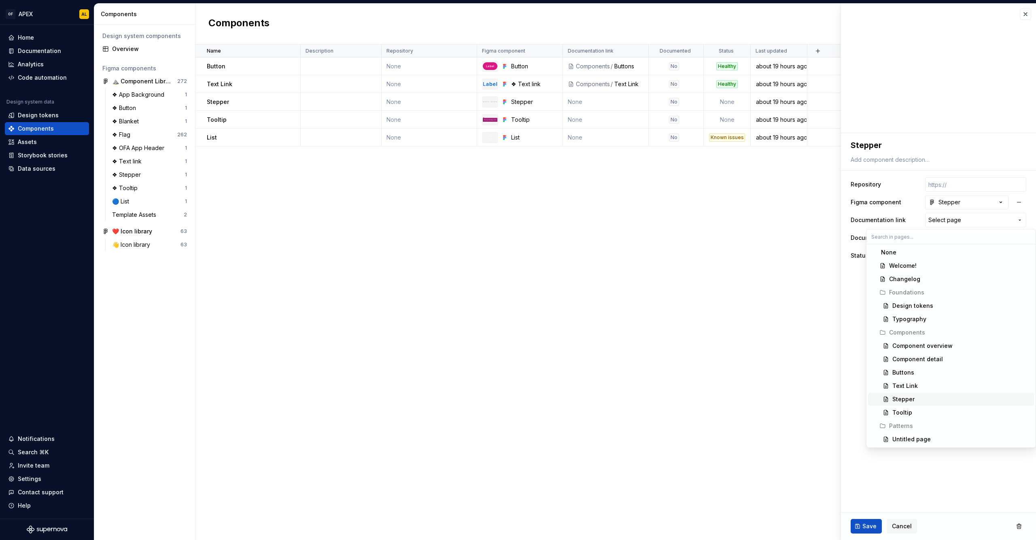
click at [916, 401] on div "Stepper" at bounding box center [961, 399] width 138 height 8
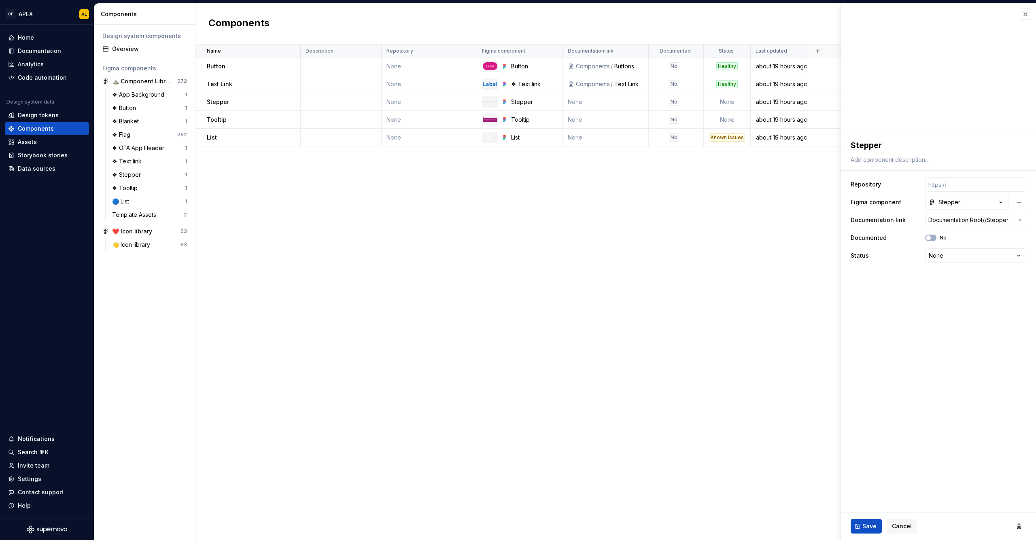
click at [865, 526] on span "Save" at bounding box center [869, 526] width 14 height 8
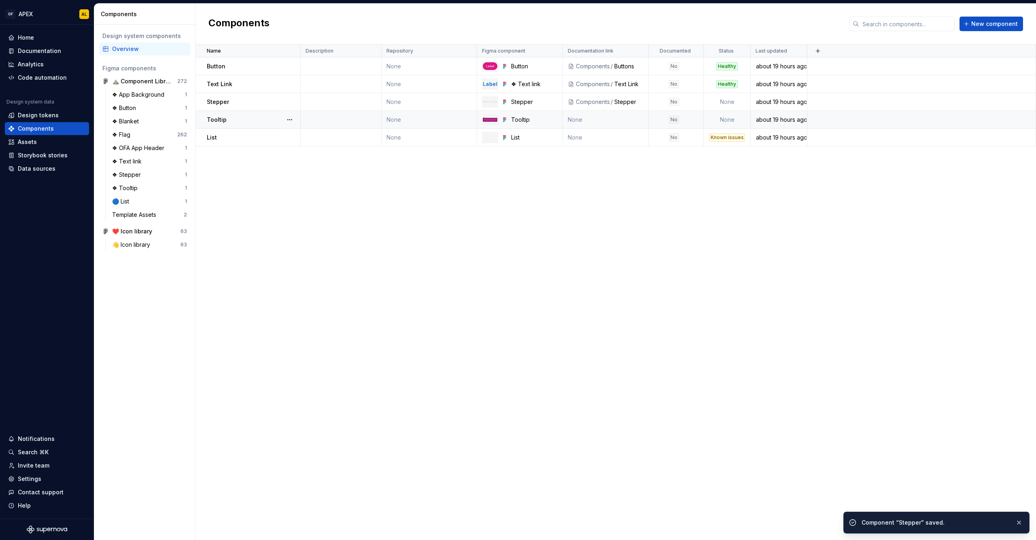
click at [616, 117] on td "None" at bounding box center [606, 120] width 86 height 18
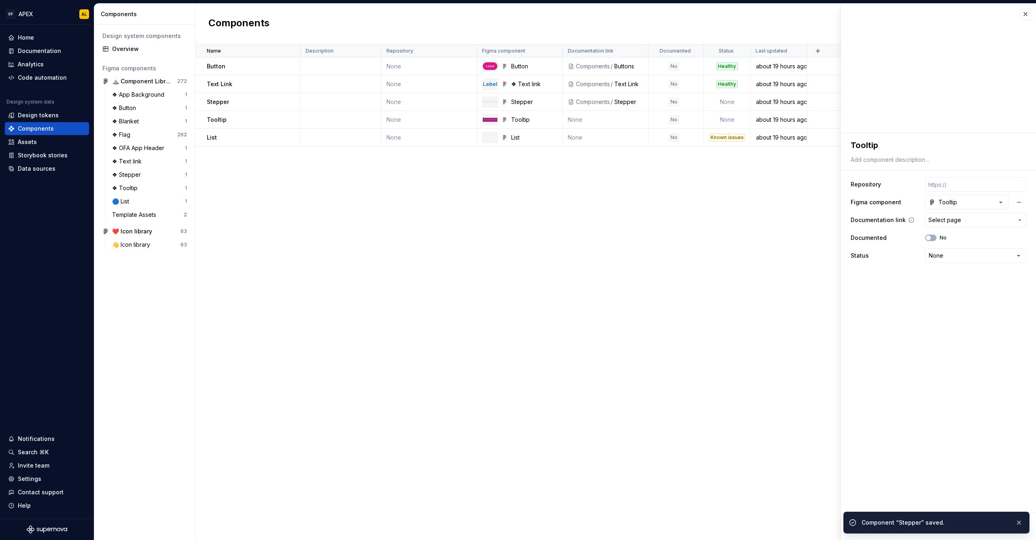
click at [953, 218] on span "Select page" at bounding box center [944, 220] width 33 height 8
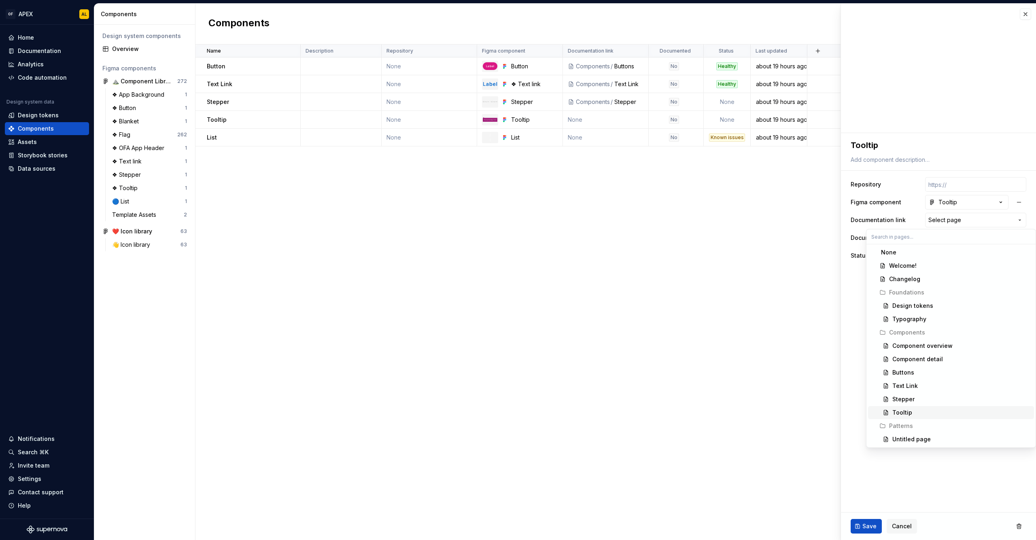
click at [919, 409] on div "Tooltip" at bounding box center [961, 413] width 138 height 8
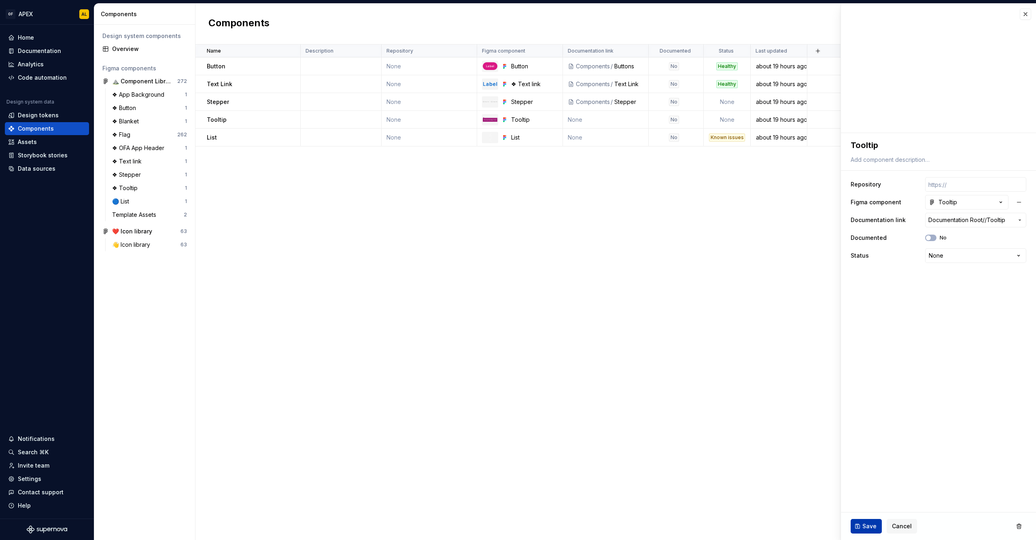
click at [855, 531] on button "Save" at bounding box center [866, 526] width 31 height 15
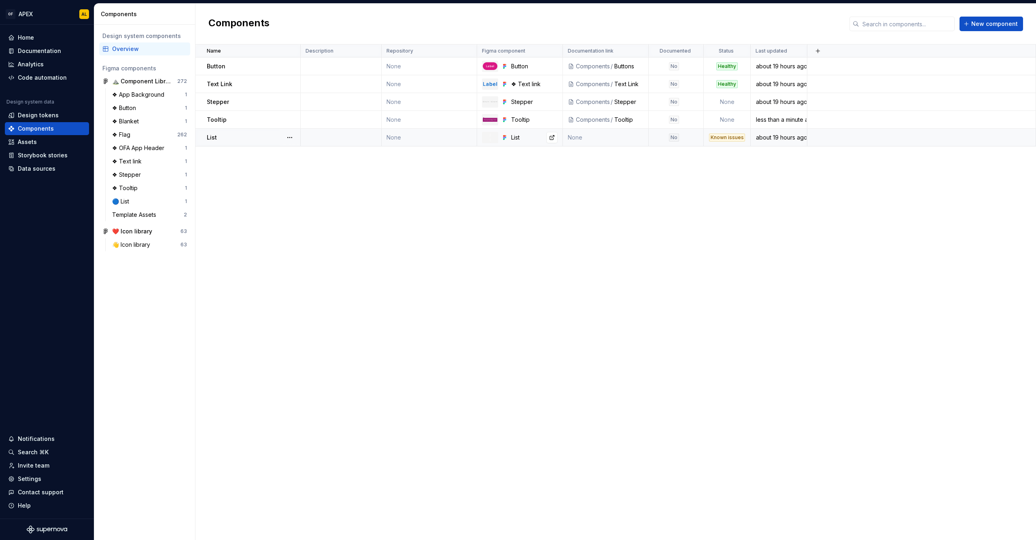
click at [496, 138] on div at bounding box center [490, 137] width 16 height 11
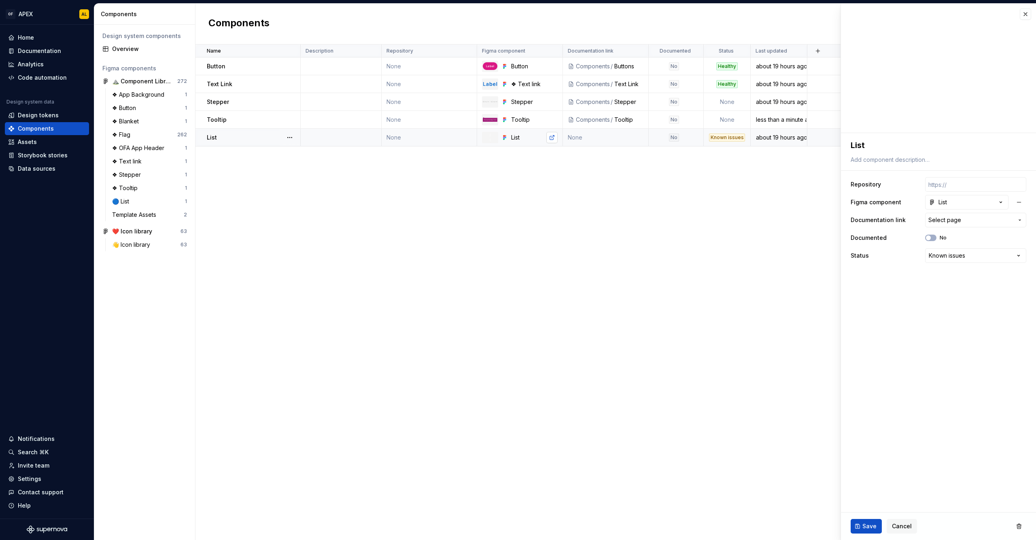
click at [554, 138] on link at bounding box center [551, 137] width 11 height 11
type textarea "*"
click at [633, 361] on div "Name Description Repository Figma component Documentation link Documented Statu…" at bounding box center [615, 293] width 841 height 496
click at [1023, 11] on button "button" at bounding box center [1025, 13] width 11 height 11
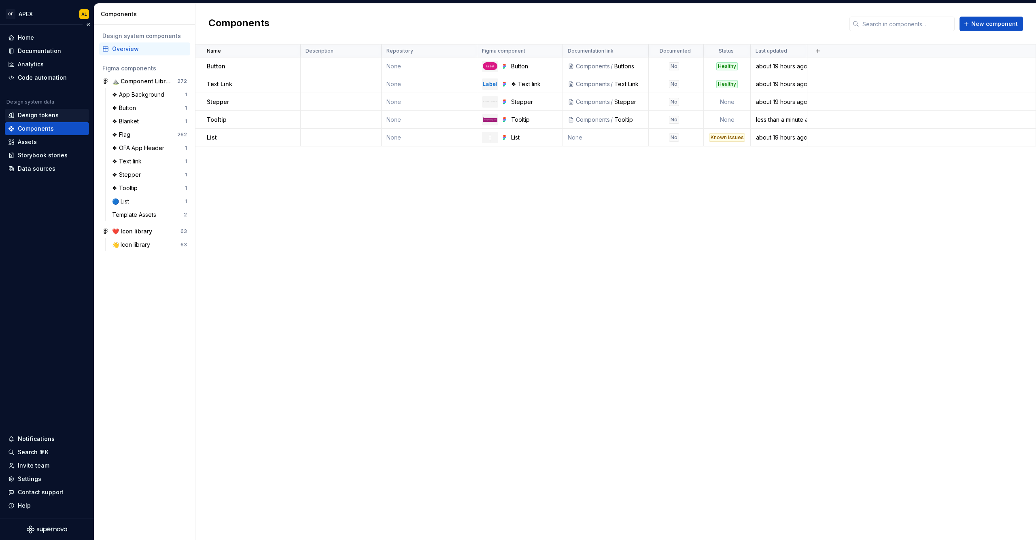
click at [43, 117] on div "Design tokens" at bounding box center [38, 115] width 41 height 8
